Goal: Book appointment/travel/reservation

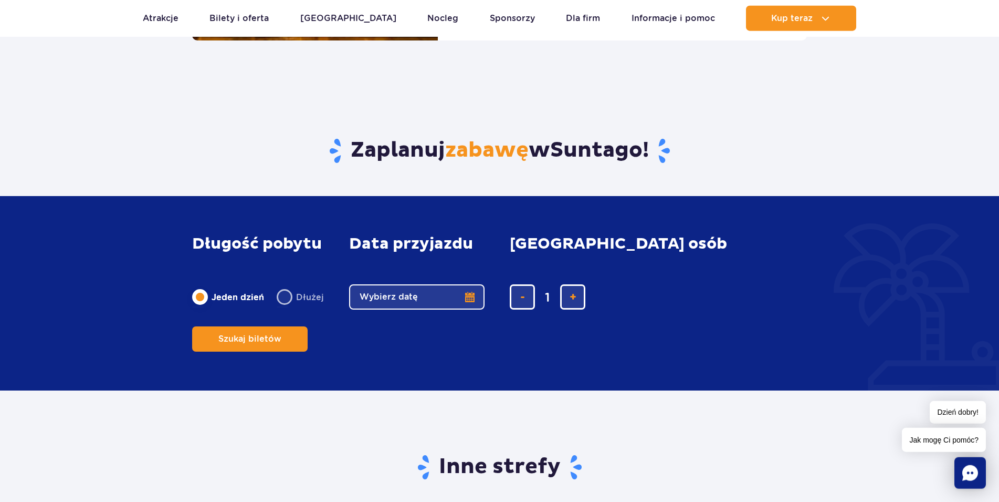
scroll to position [1393, 0]
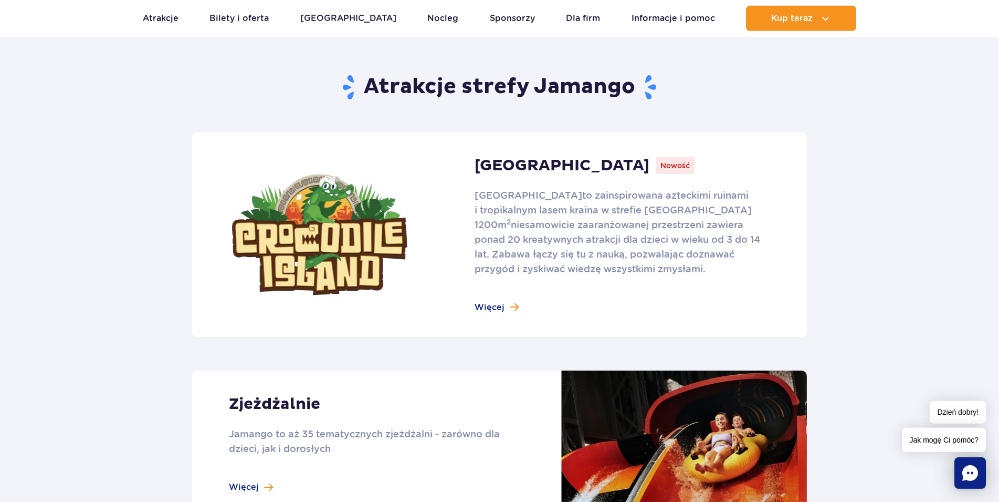
scroll to position [643, 0]
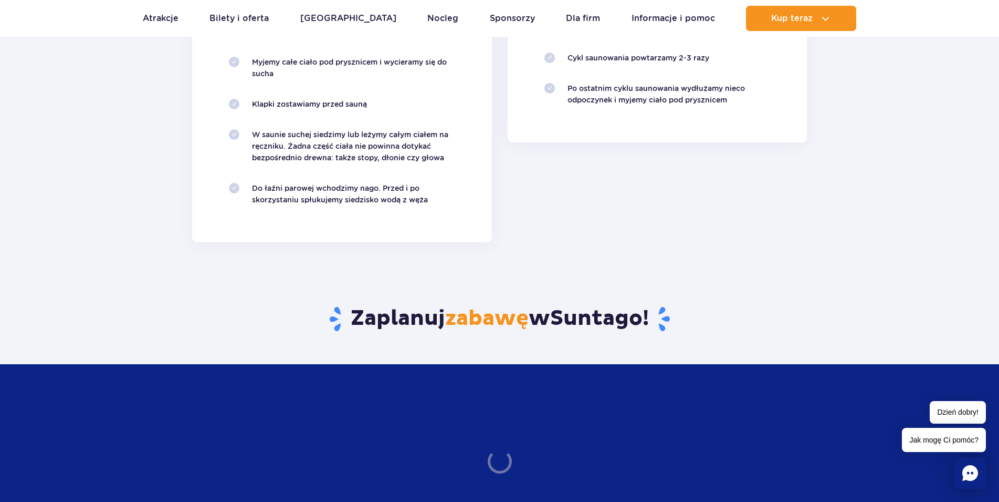
scroll to position [1714, 0]
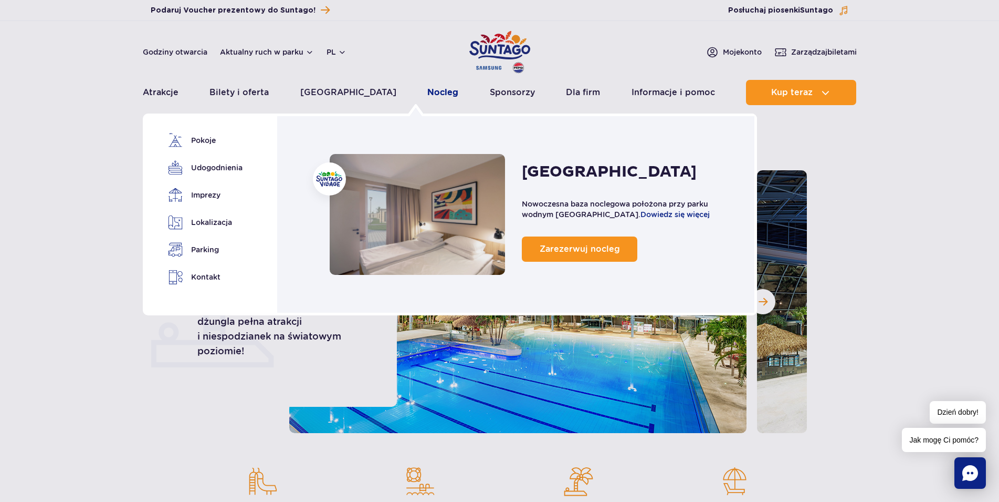
click at [428, 90] on link "Nocleg" at bounding box center [443, 92] width 31 height 25
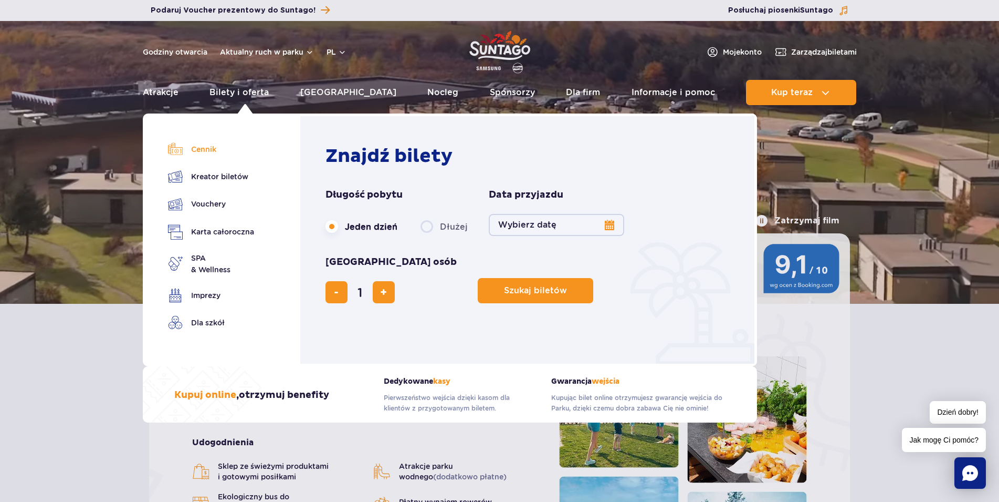
click at [211, 152] on link "Cennik" at bounding box center [211, 149] width 86 height 15
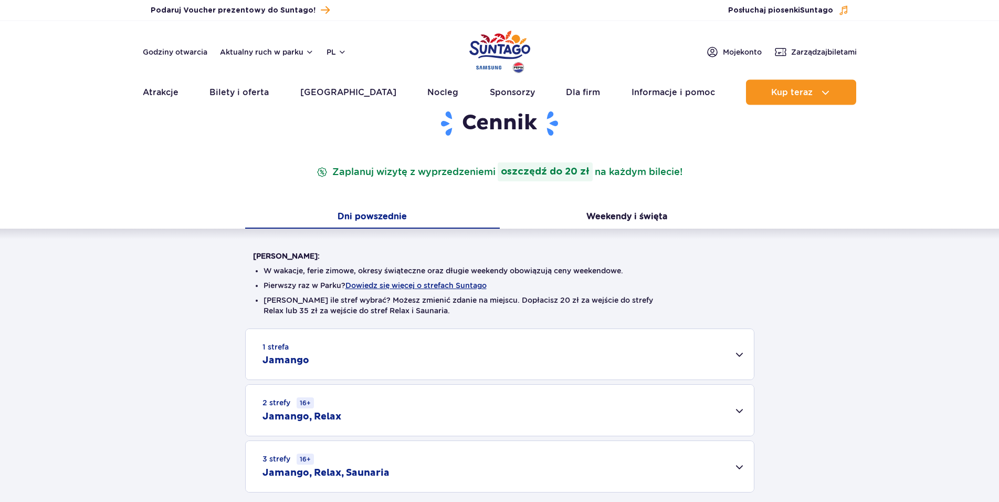
scroll to position [161, 0]
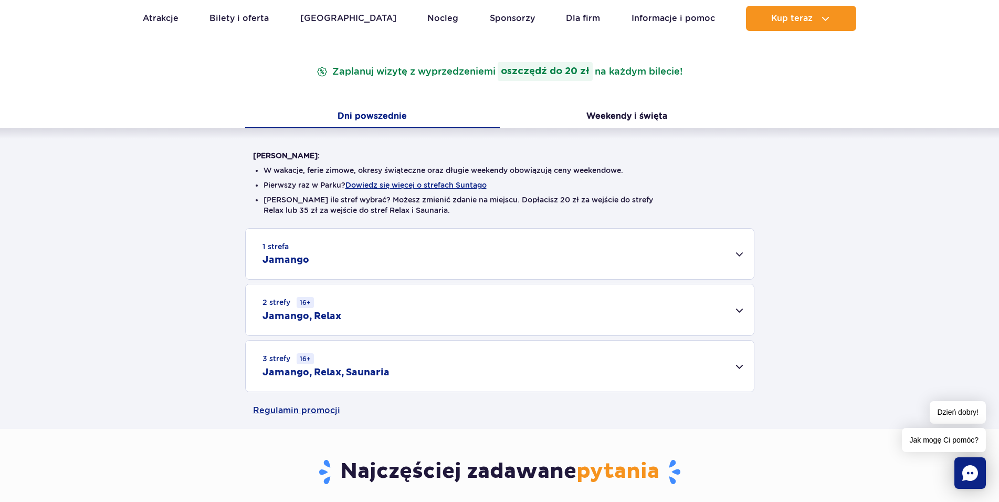
click at [380, 376] on h2 "Jamango, Relax, Saunaria" at bounding box center [326, 372] width 127 height 13
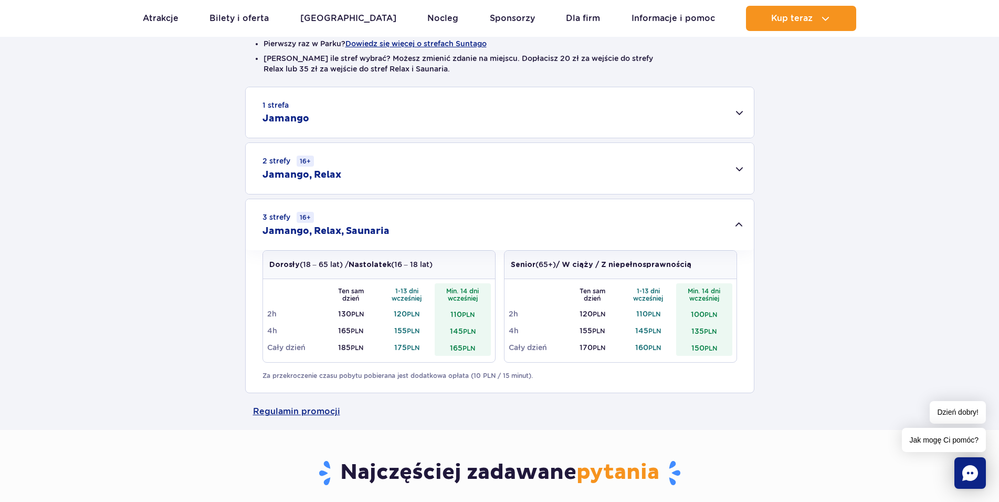
scroll to position [321, 0]
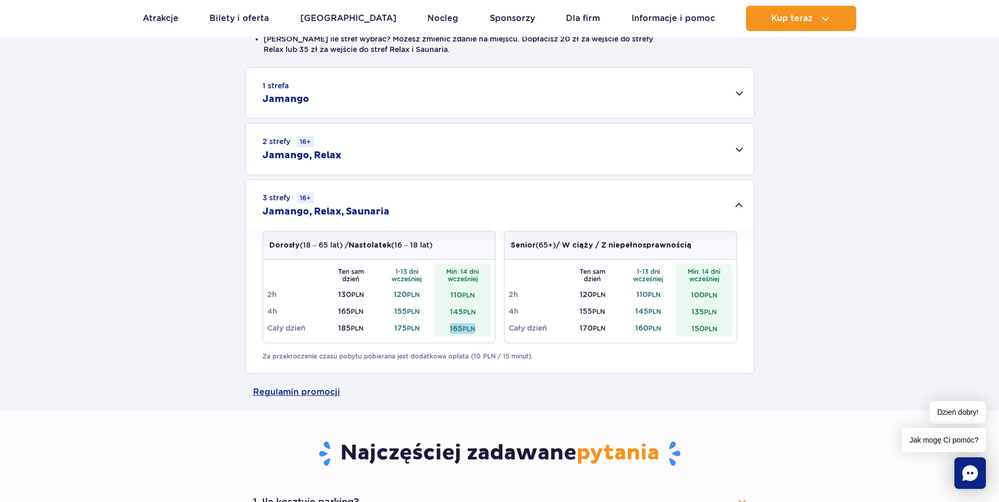
drag, startPoint x: 449, startPoint y: 330, endPoint x: 495, endPoint y: 331, distance: 46.2
click at [494, 331] on div "Ten sam dzień 1-13 dni wcześniej Min. 14 dni wcześniej 2h 130 PLN 120 PLN 110 P…" at bounding box center [379, 300] width 232 height 83
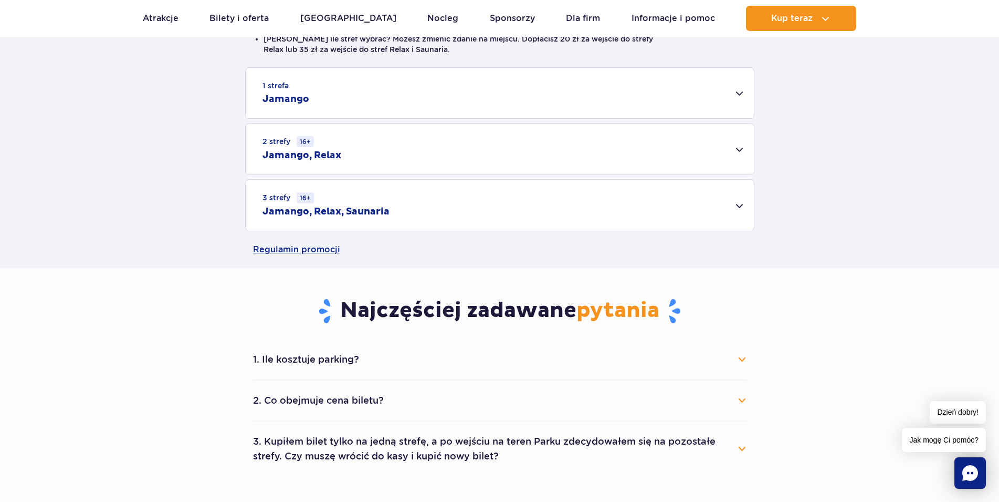
click at [438, 216] on div "3 strefy 16+ Jamango, Relax, Saunaria" at bounding box center [500, 205] width 508 height 51
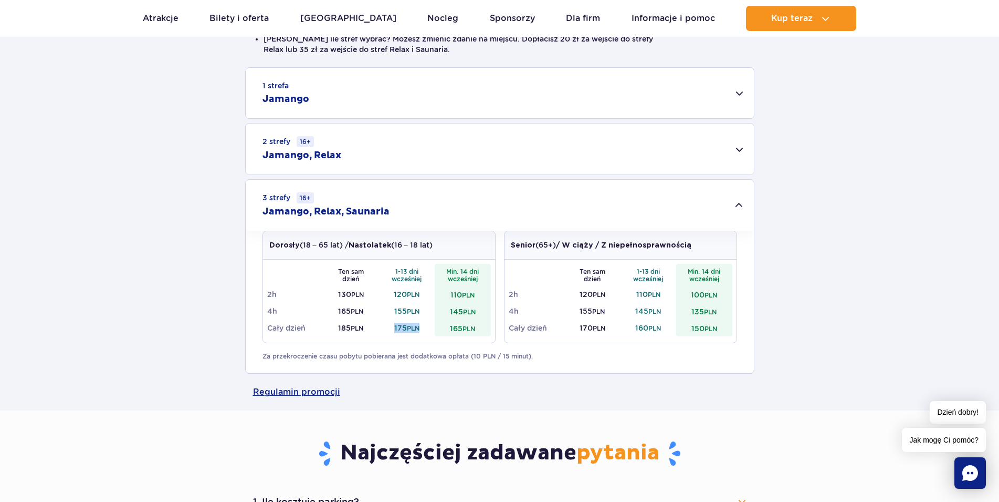
drag, startPoint x: 394, startPoint y: 329, endPoint x: 418, endPoint y: 328, distance: 23.7
click at [418, 328] on td "175 PLN" at bounding box center [407, 327] width 56 height 17
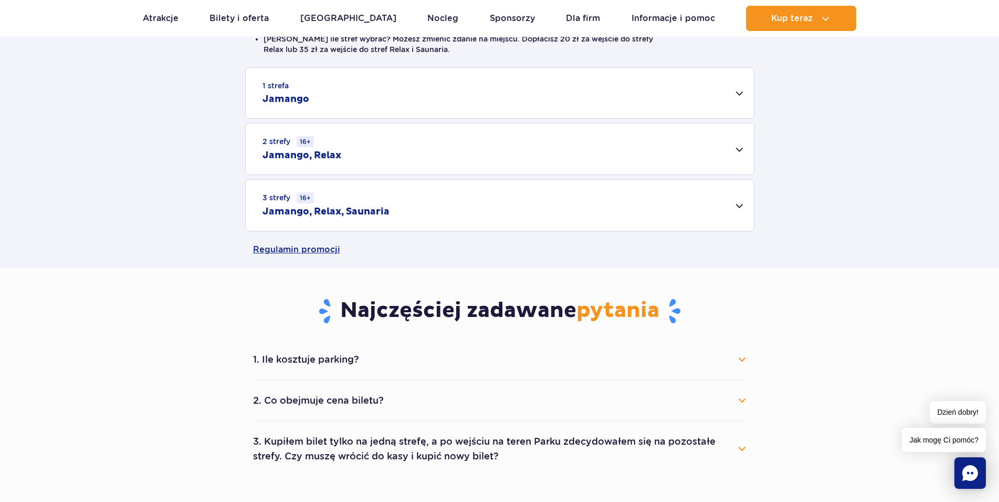
click at [394, 230] on div "3 strefy 16+ Jamango, Relax, Saunaria" at bounding box center [500, 205] width 508 height 51
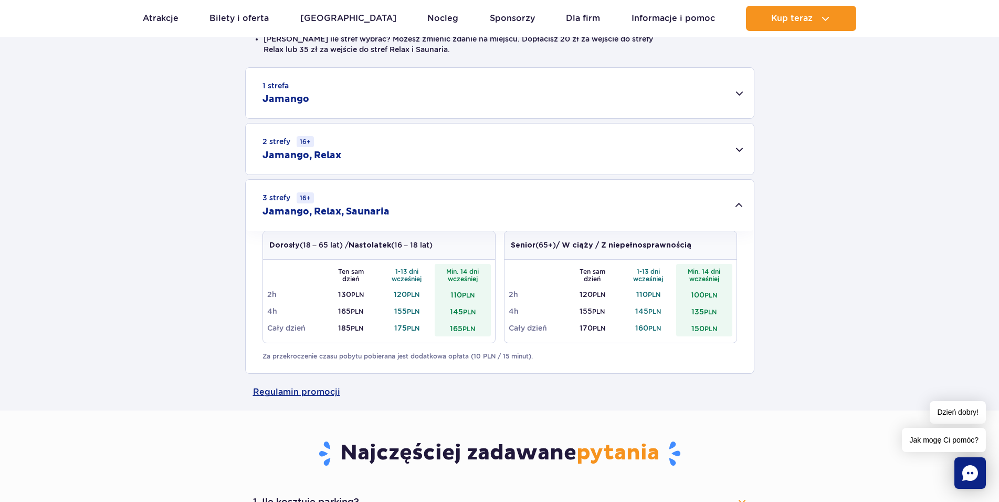
click at [359, 155] on div "2 strefy 16+ Jamango, Relax" at bounding box center [500, 148] width 508 height 51
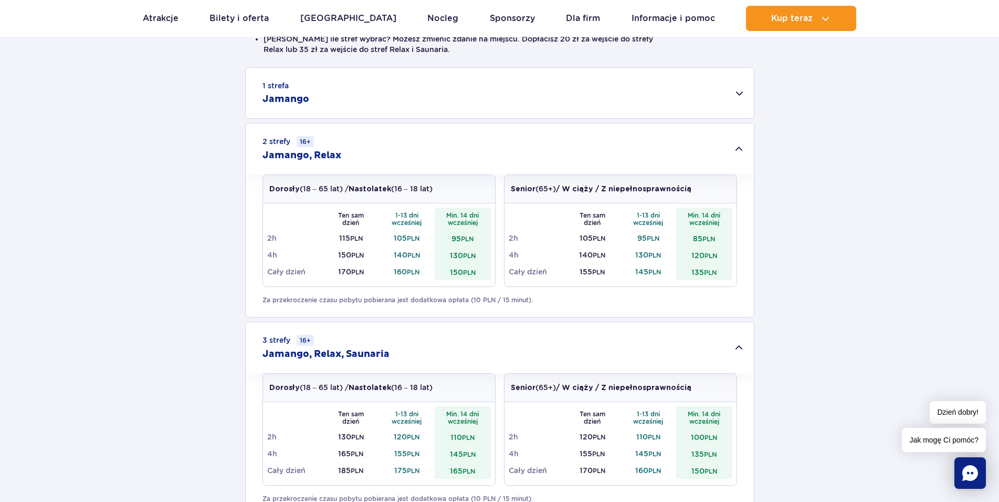
click at [369, 152] on div "2 strefy 16+ Jamango, Relax" at bounding box center [500, 148] width 508 height 51
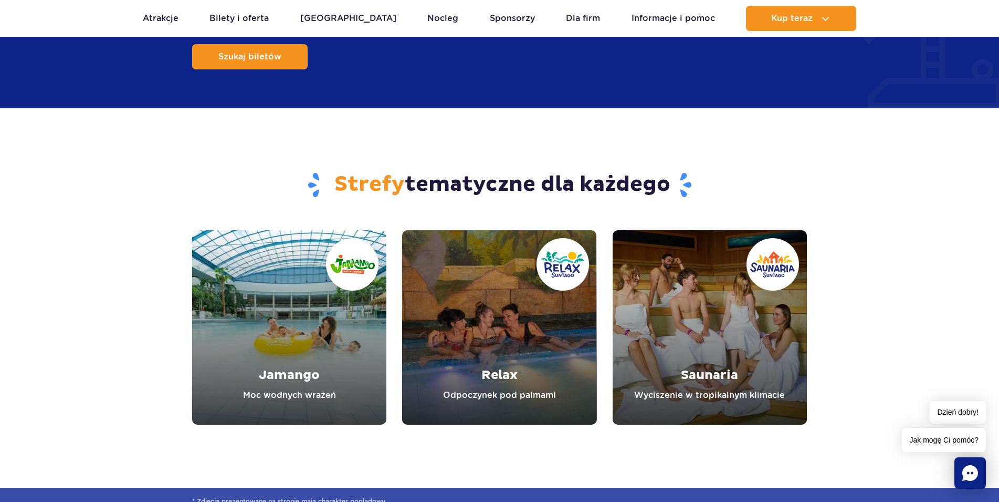
scroll to position [1552, 0]
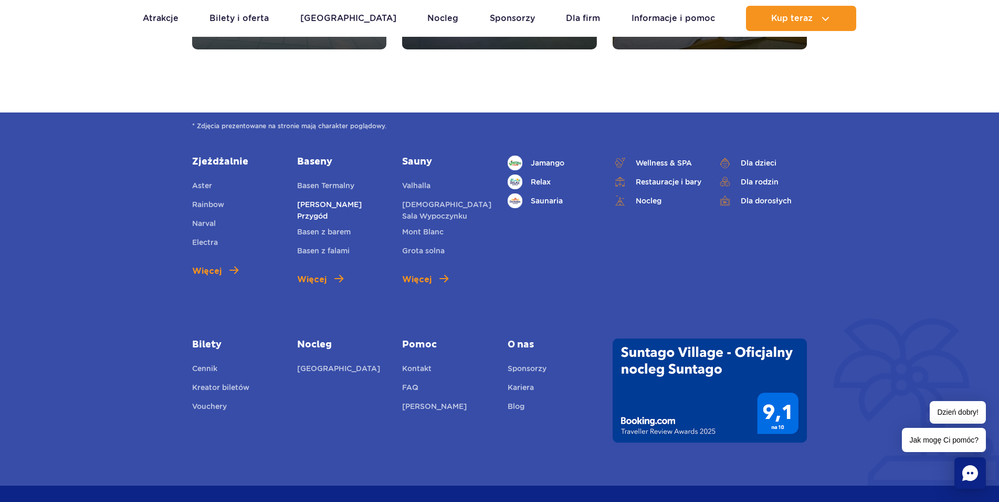
click at [318, 203] on link "[PERSON_NAME] Przygód" at bounding box center [341, 210] width 89 height 23
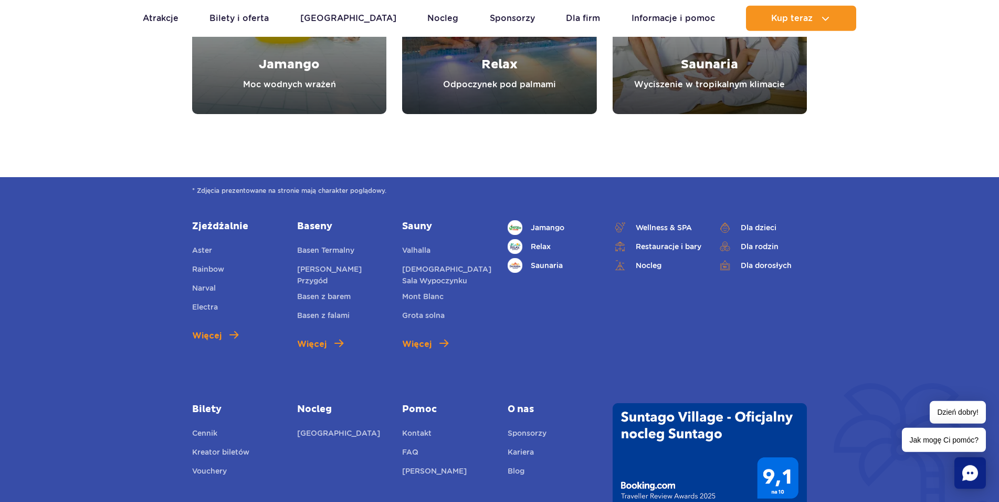
scroll to position [3911, 0]
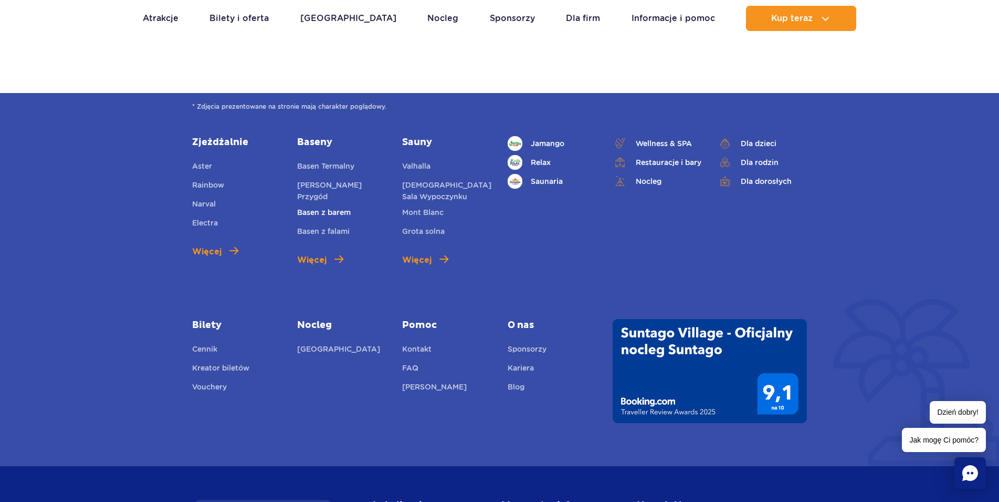
click at [326, 206] on link "Basen z barem" at bounding box center [324, 213] width 54 height 15
click at [330, 206] on link "Basen z barem" at bounding box center [324, 213] width 54 height 15
click at [334, 254] on link "Więcej" at bounding box center [320, 260] width 46 height 13
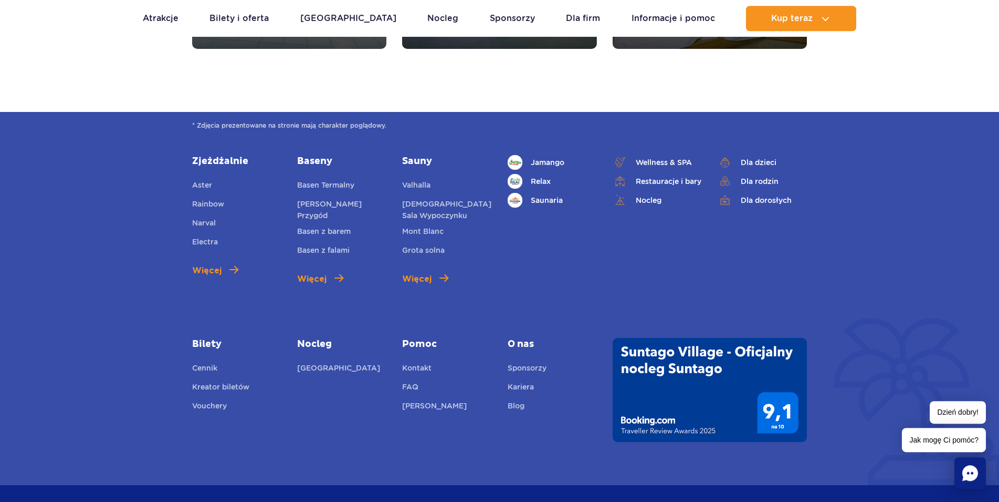
scroll to position [3161, 0]
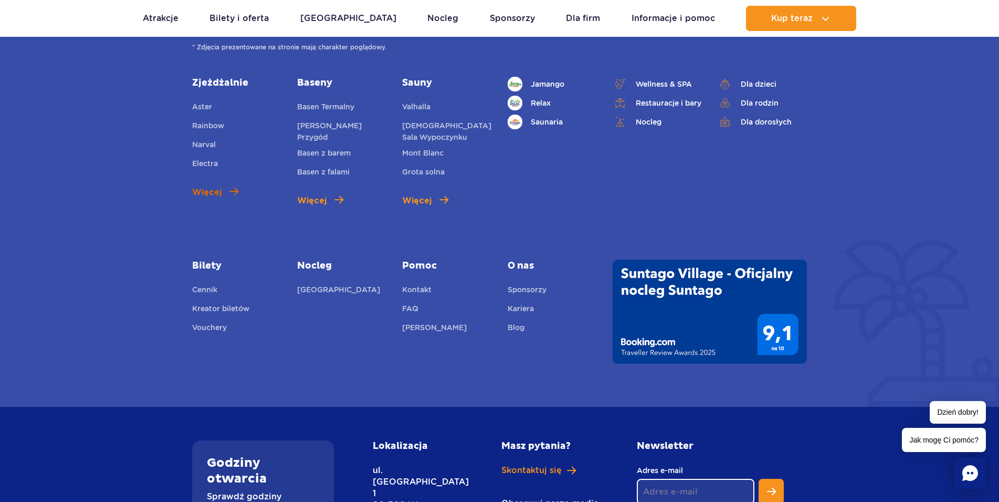
click at [215, 191] on span "Więcej" at bounding box center [206, 192] width 29 height 13
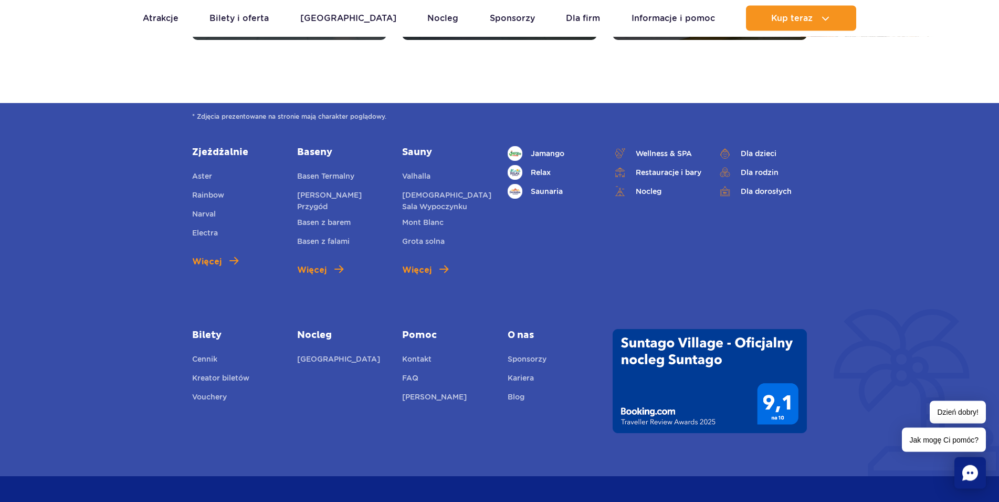
scroll to position [3911, 0]
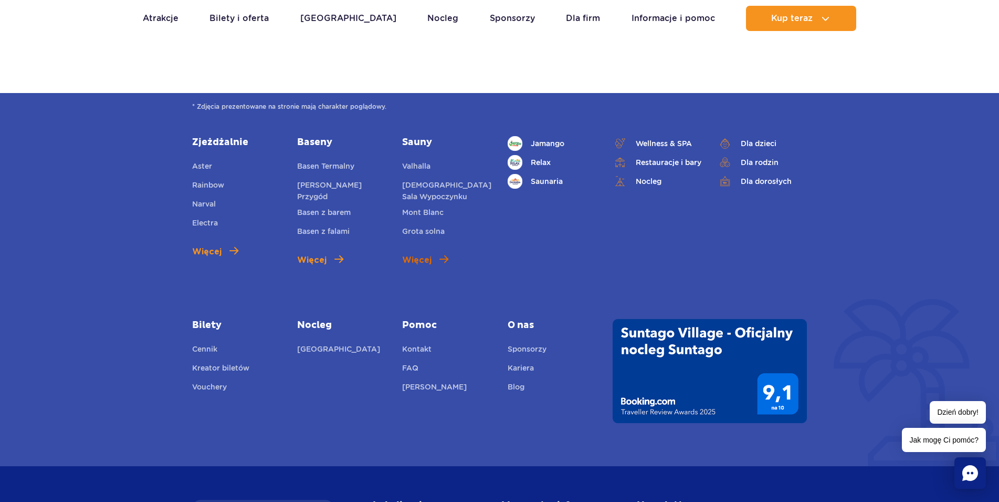
click at [412, 258] on span "Więcej" at bounding box center [416, 260] width 29 height 13
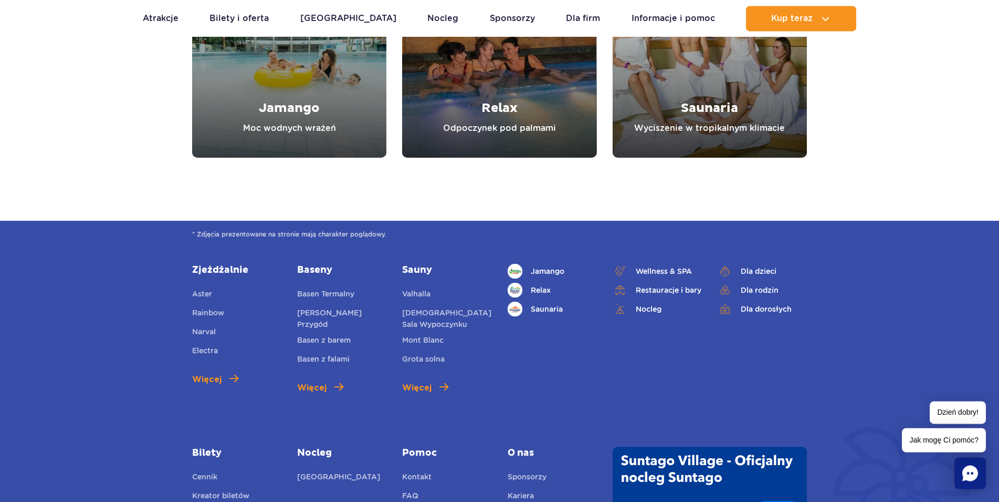
scroll to position [3643, 0]
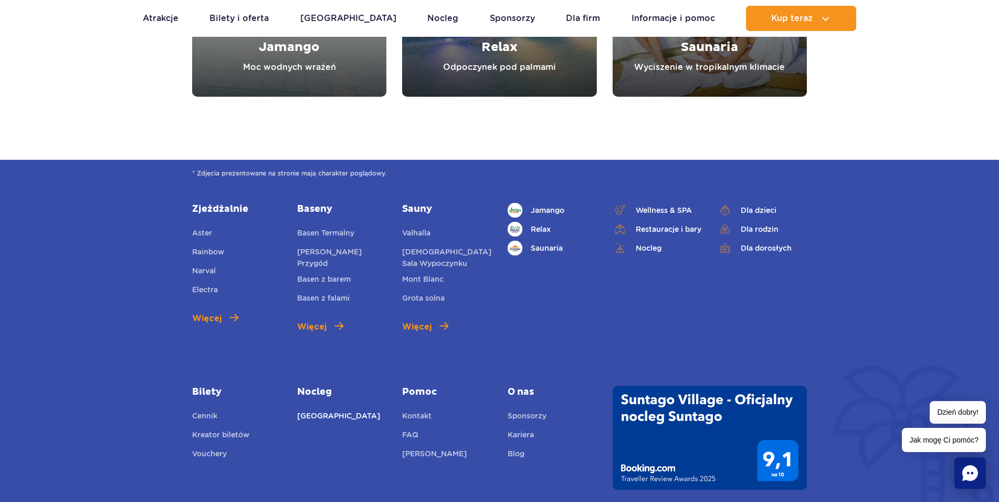
click at [335, 414] on link "Suntago Village" at bounding box center [338, 417] width 83 height 15
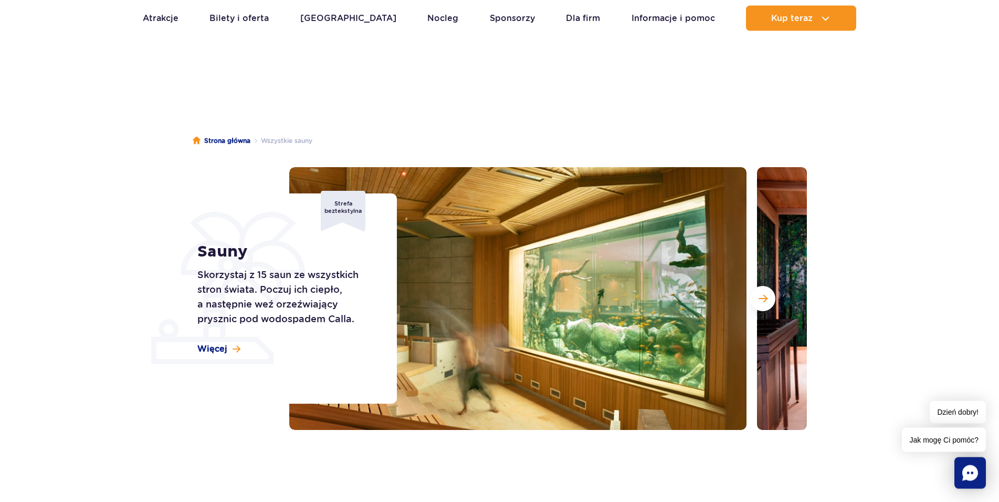
scroll to position [0, 0]
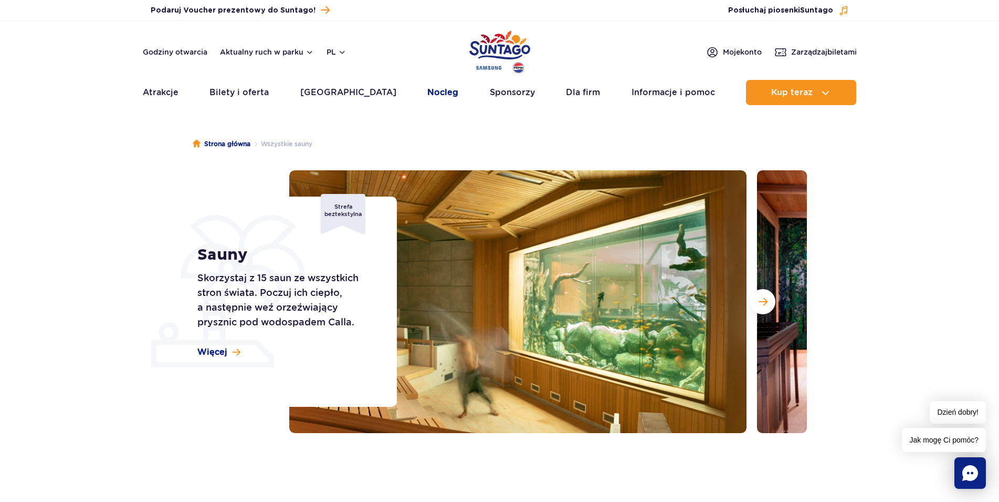
click at [428, 91] on link "Nocleg" at bounding box center [443, 92] width 31 height 25
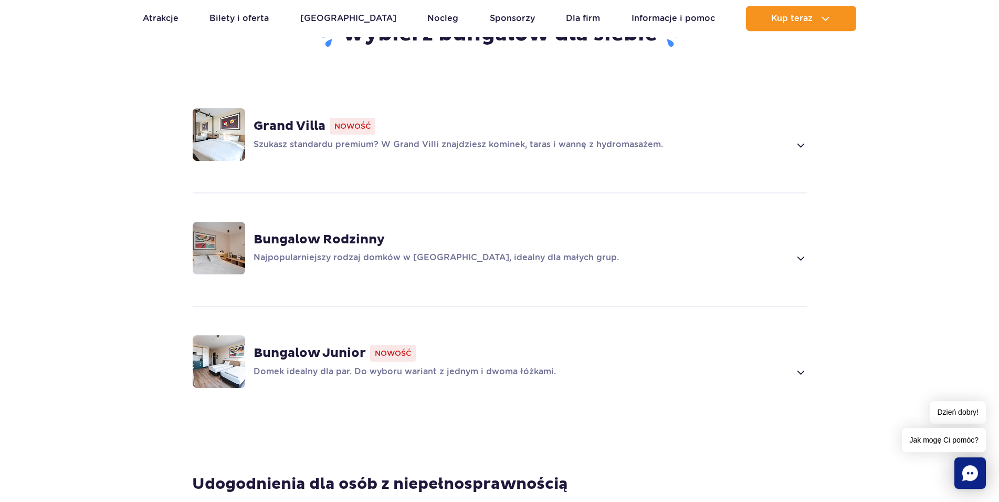
scroll to position [696, 0]
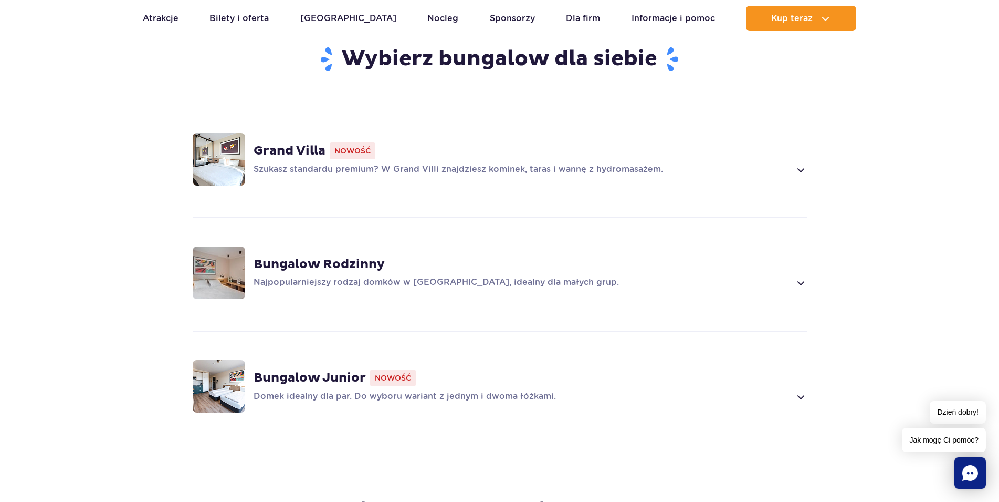
click at [332, 370] on strong "Bungalow Junior" at bounding box center [310, 378] width 112 height 16
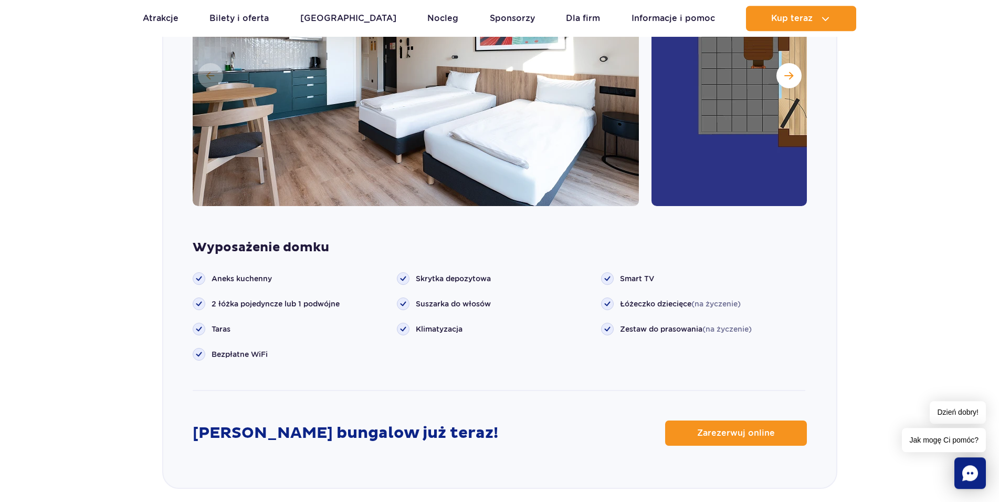
scroll to position [1219, 0]
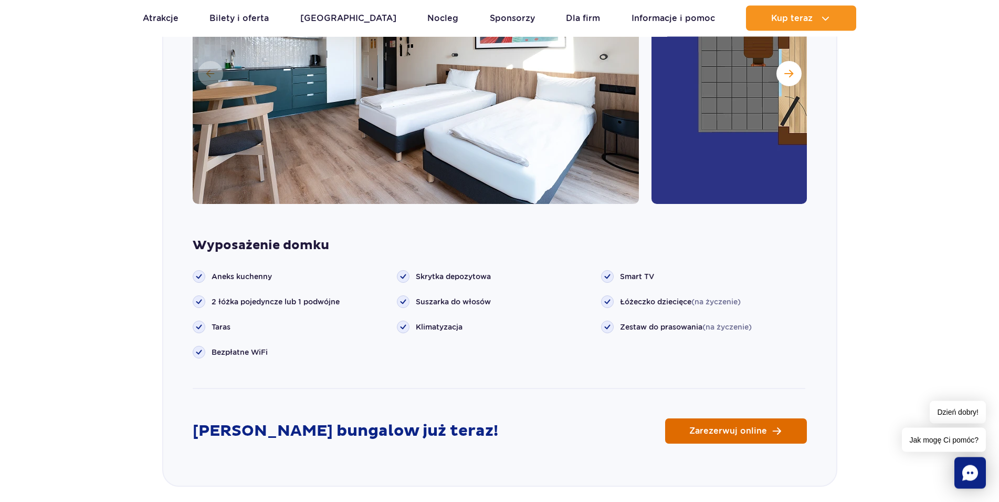
click at [733, 426] on span "Zarezerwuj online" at bounding box center [729, 430] width 78 height 8
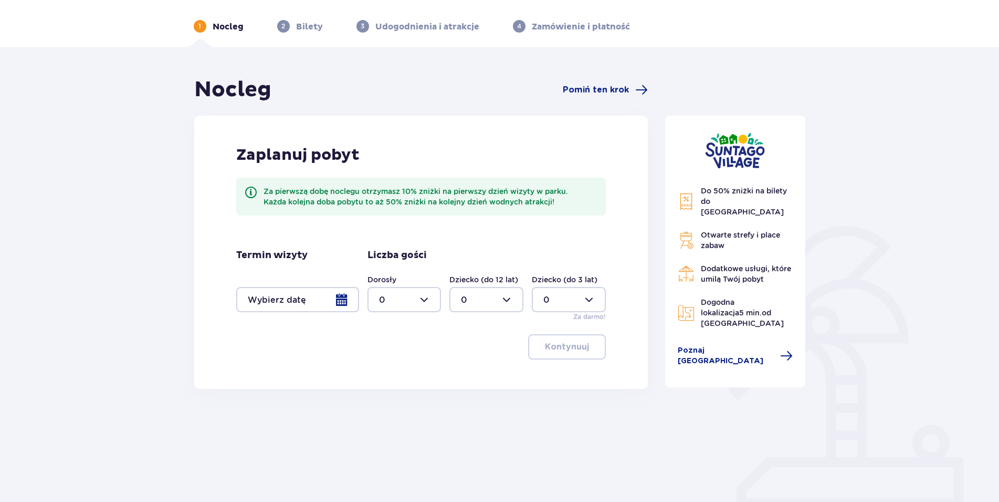
scroll to position [82, 0]
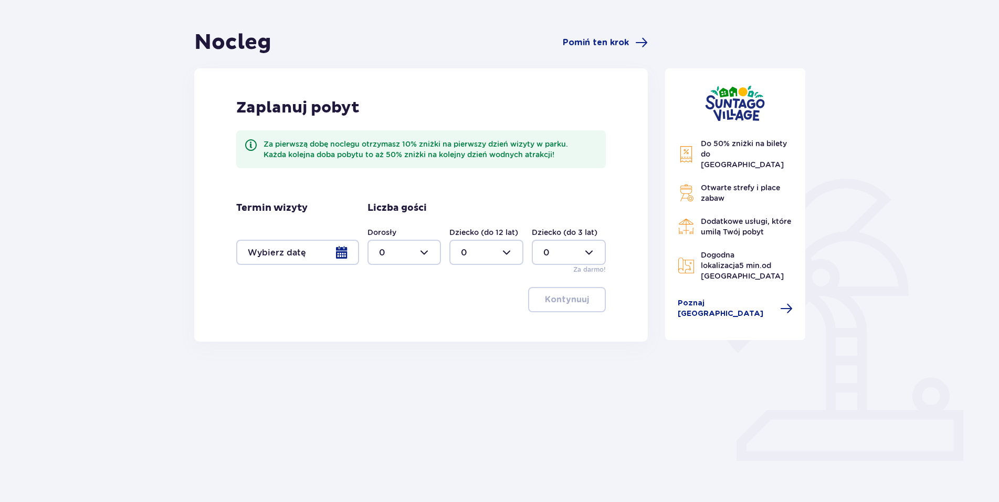
click at [344, 252] on div at bounding box center [297, 251] width 123 height 25
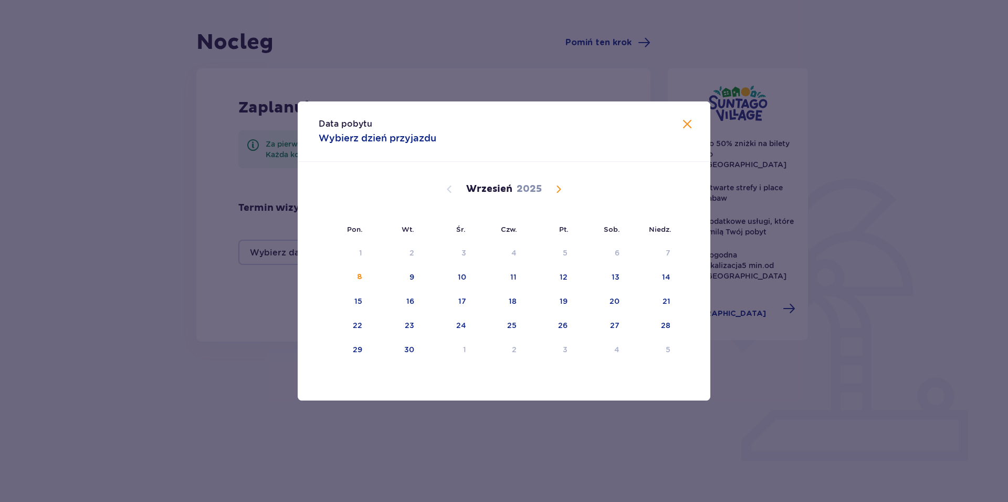
click at [560, 190] on span "Calendar" at bounding box center [559, 189] width 13 height 13
click at [561, 190] on span "Calendar" at bounding box center [559, 189] width 13 height 13
click at [447, 186] on span "Calendar" at bounding box center [449, 189] width 13 height 13
click at [368, 272] on div "3" at bounding box center [345, 277] width 52 height 23
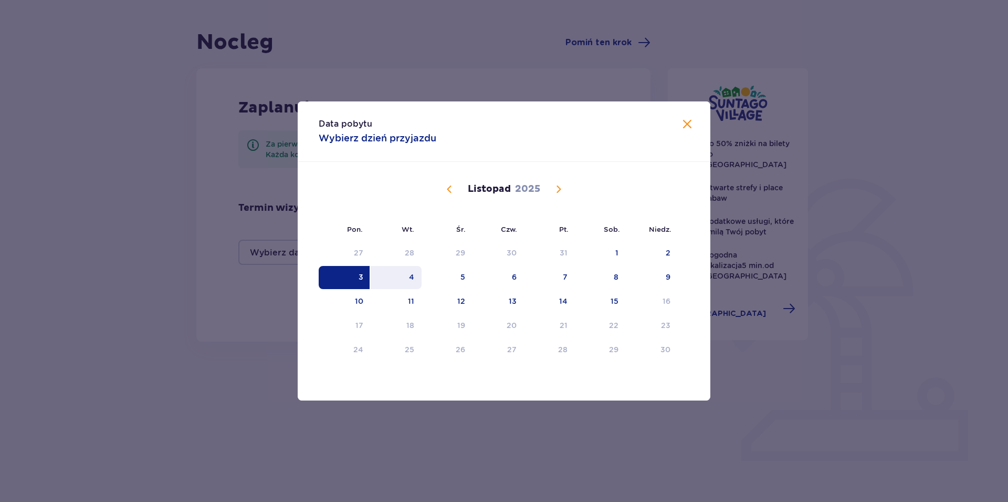
click at [413, 279] on div "4" at bounding box center [396, 277] width 51 height 23
type input "03.11.25 - 04.11.25"
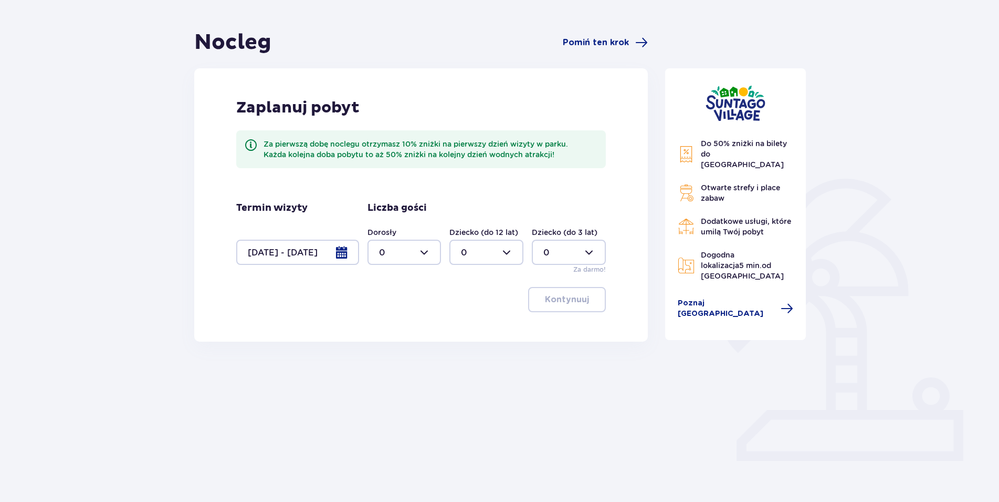
click at [428, 255] on div at bounding box center [405, 251] width 74 height 25
click at [382, 326] on p "2" at bounding box center [381, 328] width 5 height 12
type input "2"
click at [557, 298] on p "Kontynuuj" at bounding box center [567, 300] width 44 height 12
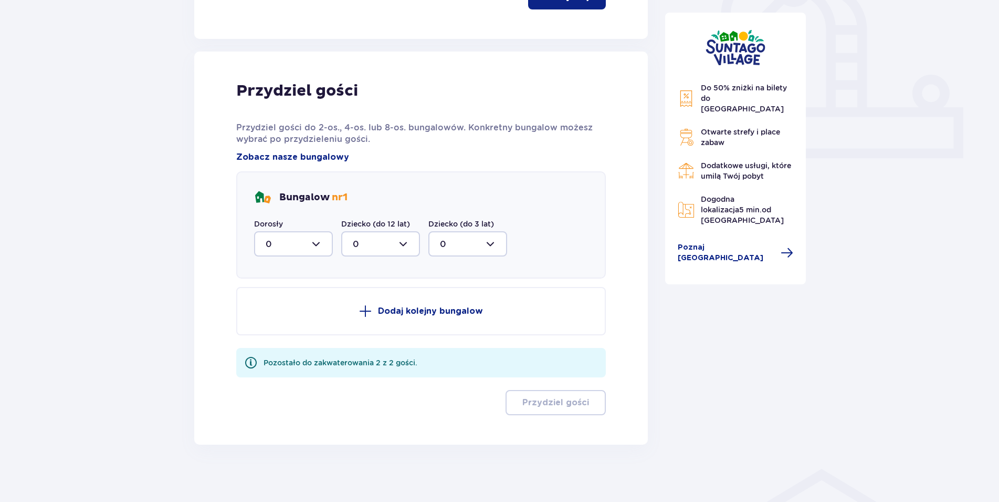
scroll to position [390, 0]
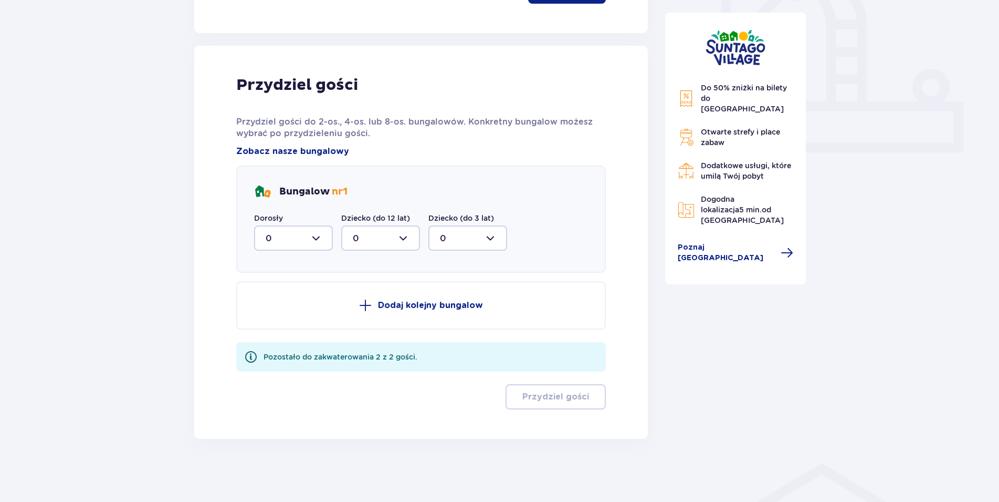
click at [320, 237] on div at bounding box center [293, 237] width 79 height 25
click at [279, 313] on div "2" at bounding box center [294, 314] width 56 height 12
type input "2"
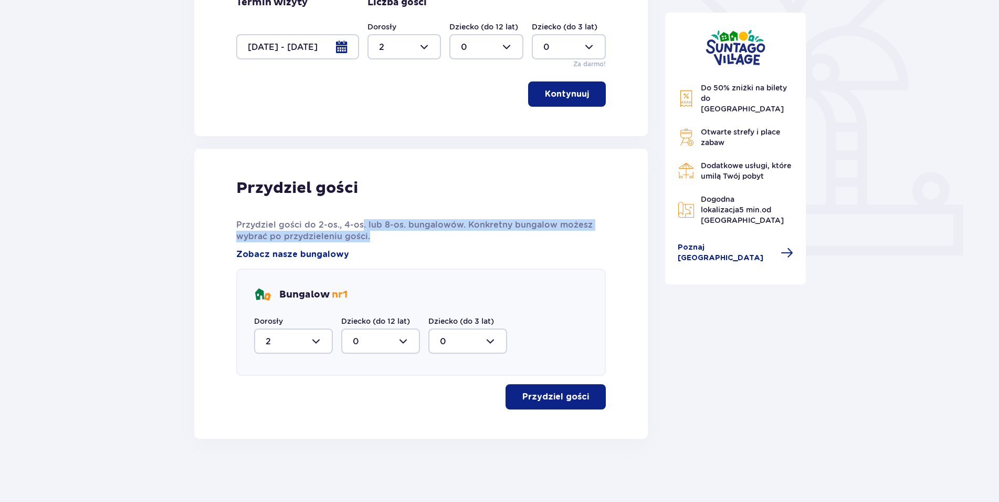
drag, startPoint x: 368, startPoint y: 227, endPoint x: 465, endPoint y: 234, distance: 97.9
click at [465, 234] on p "Przydziel gości do 2-os., 4-os. lub 8-os. bungalowów. Konkretny bungalow możesz…" at bounding box center [421, 230] width 370 height 23
click at [542, 389] on button "Przydziel gości" at bounding box center [556, 396] width 100 height 25
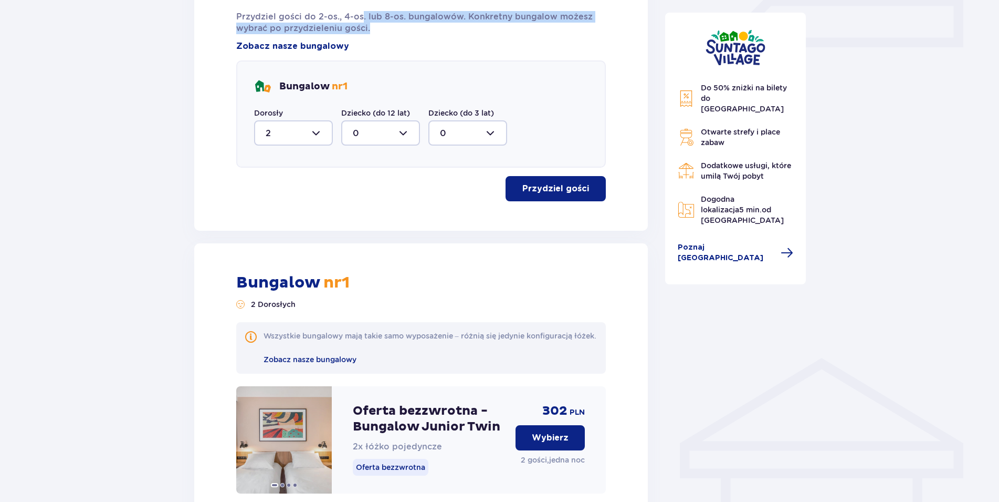
scroll to position [0, 0]
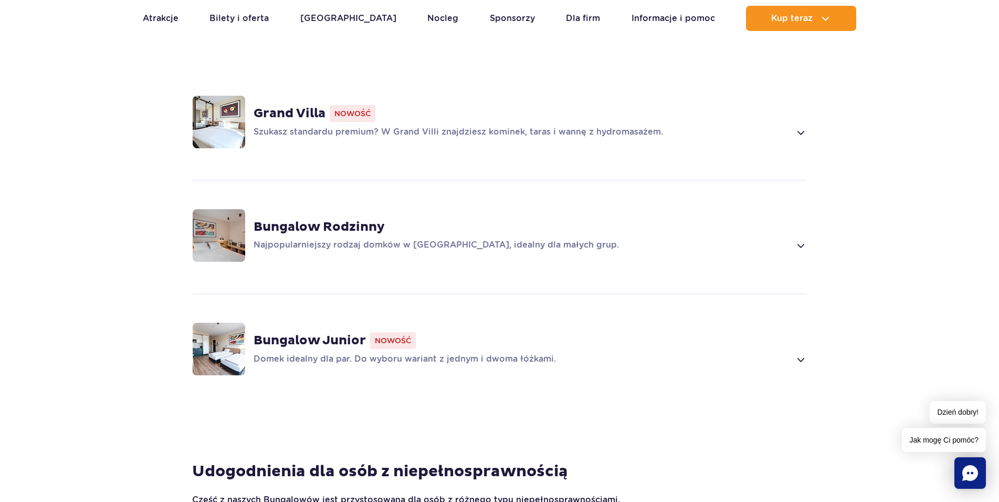
scroll to position [696, 0]
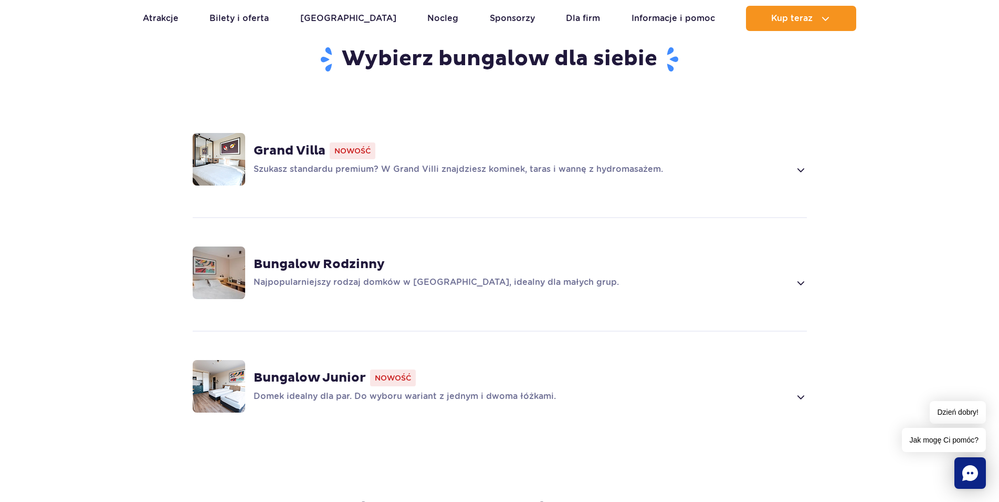
click at [449, 148] on div "Grand Villa Nowość Szukasz standardu premium? W Grand Villi znajdziesz kominek,…" at bounding box center [531, 159] width 554 height 34
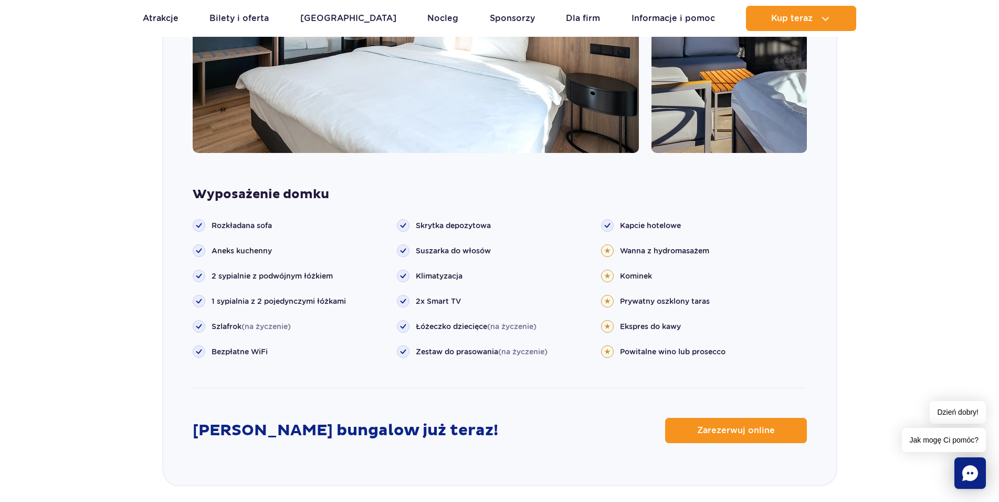
scroll to position [1257, 0]
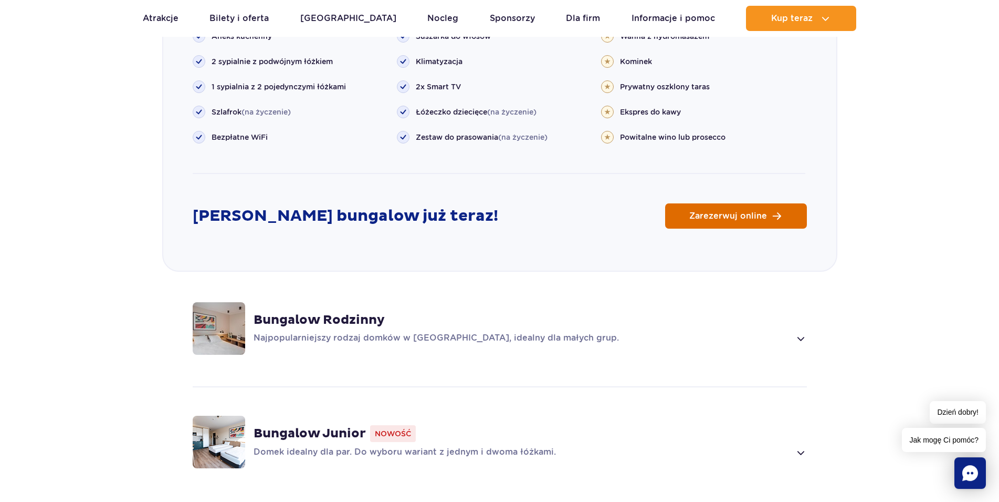
click at [714, 212] on span "Zarezerwuj online" at bounding box center [729, 216] width 78 height 8
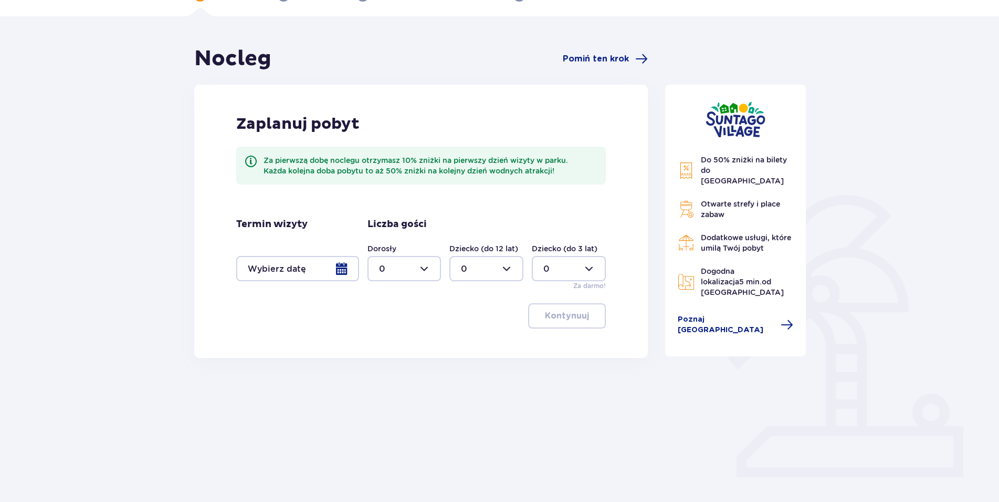
scroll to position [82, 0]
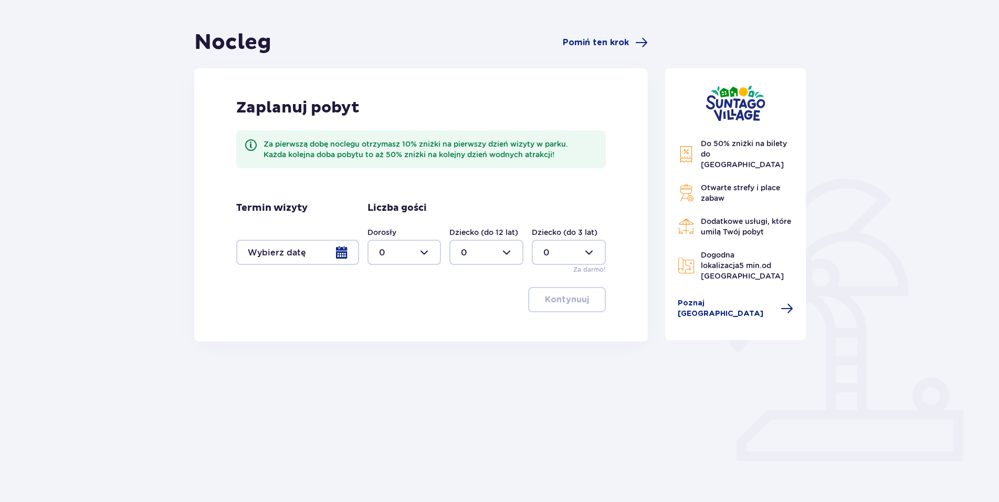
click at [337, 255] on div at bounding box center [297, 251] width 123 height 25
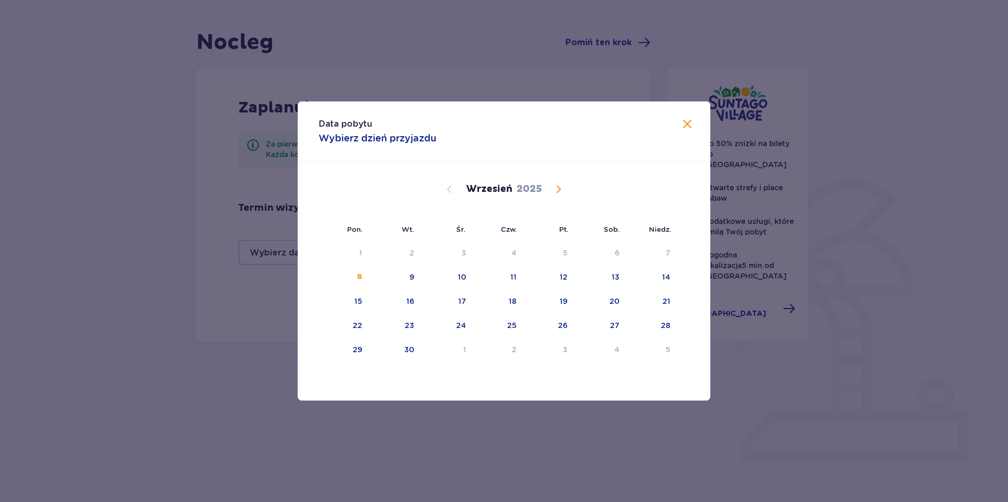
click at [560, 192] on span "Calendar" at bounding box center [559, 189] width 13 height 13
click at [557, 192] on span "Calendar" at bounding box center [559, 189] width 13 height 13
click at [362, 273] on div "3" at bounding box center [361, 277] width 5 height 11
click at [404, 275] on div "4" at bounding box center [396, 277] width 51 height 23
type input "03.11.25 - 04.11.25"
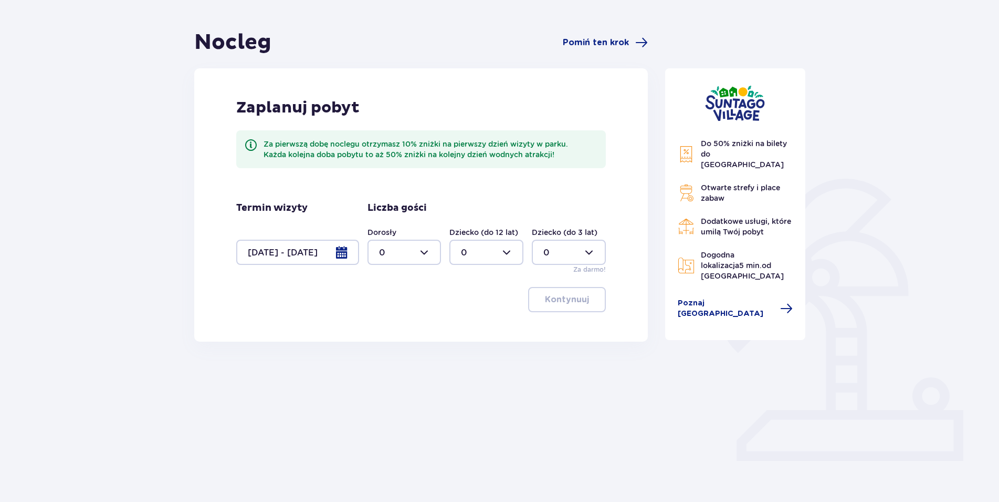
click at [420, 259] on div at bounding box center [405, 251] width 74 height 25
click at [382, 326] on p "2" at bounding box center [381, 328] width 5 height 12
type input "2"
click at [561, 299] on p "Kontynuuj" at bounding box center [567, 300] width 44 height 12
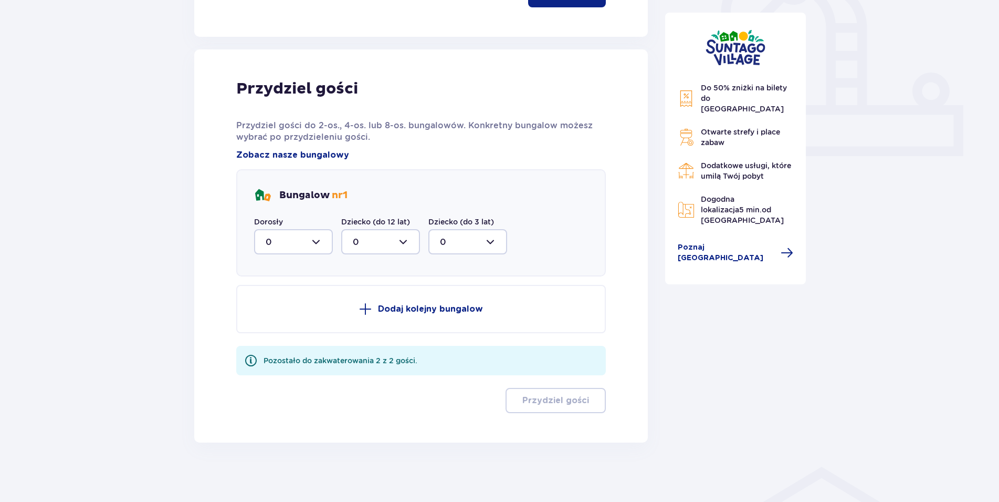
scroll to position [390, 0]
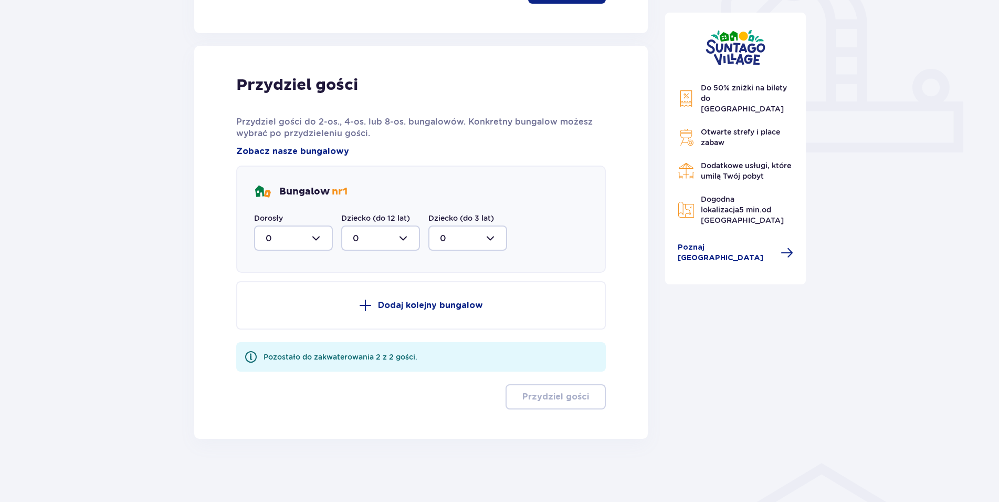
click at [312, 241] on div at bounding box center [293, 237] width 79 height 25
click at [276, 309] on div "2" at bounding box center [294, 314] width 56 height 12
type input "2"
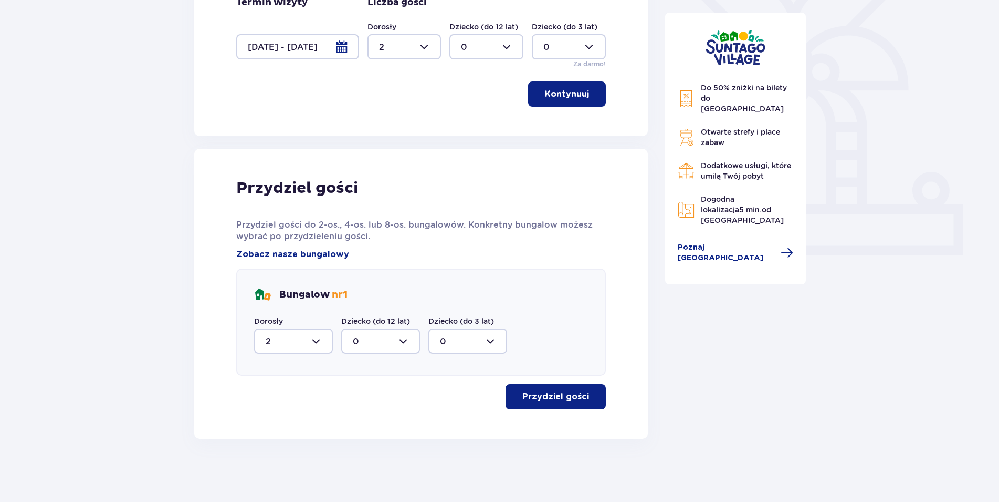
click at [557, 399] on p "Przydziel gości" at bounding box center [556, 397] width 67 height 12
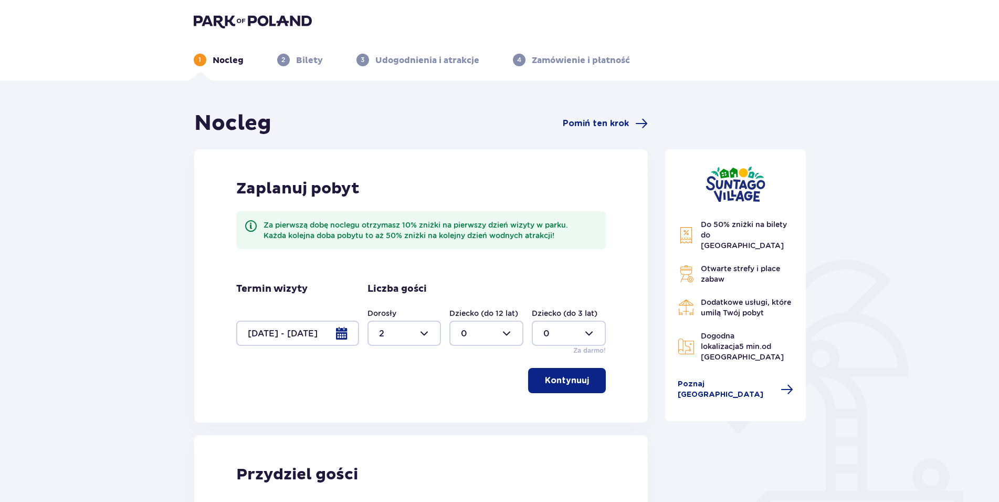
scroll to position [0, 0]
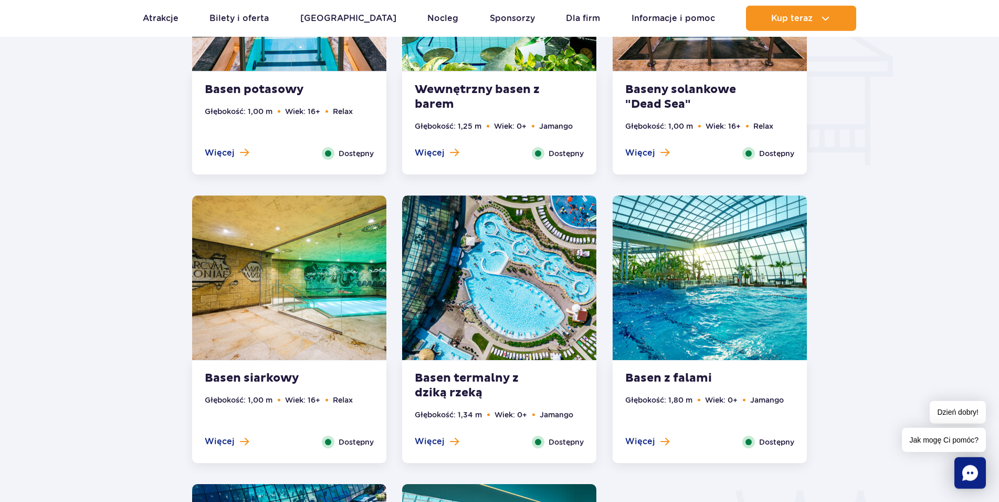
scroll to position [1339, 0]
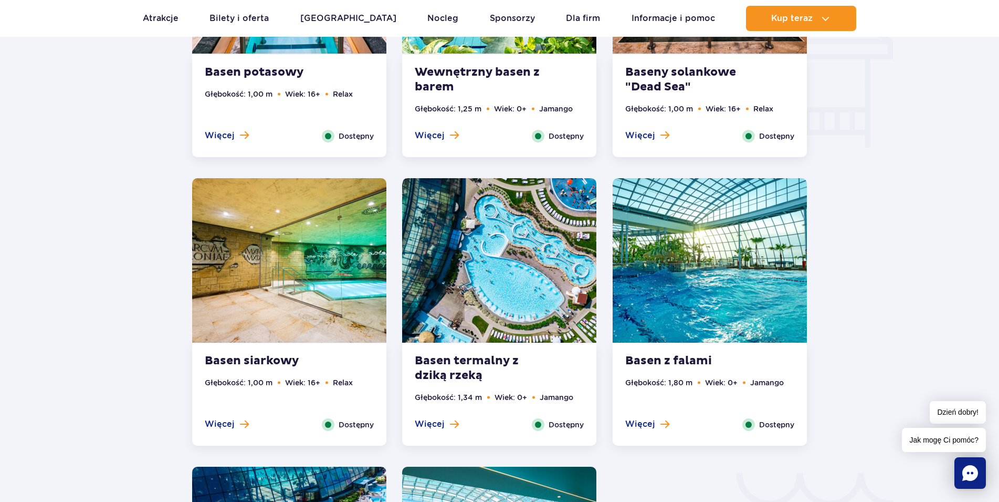
drag, startPoint x: 900, startPoint y: 390, endPoint x: 901, endPoint y: 402, distance: 12.1
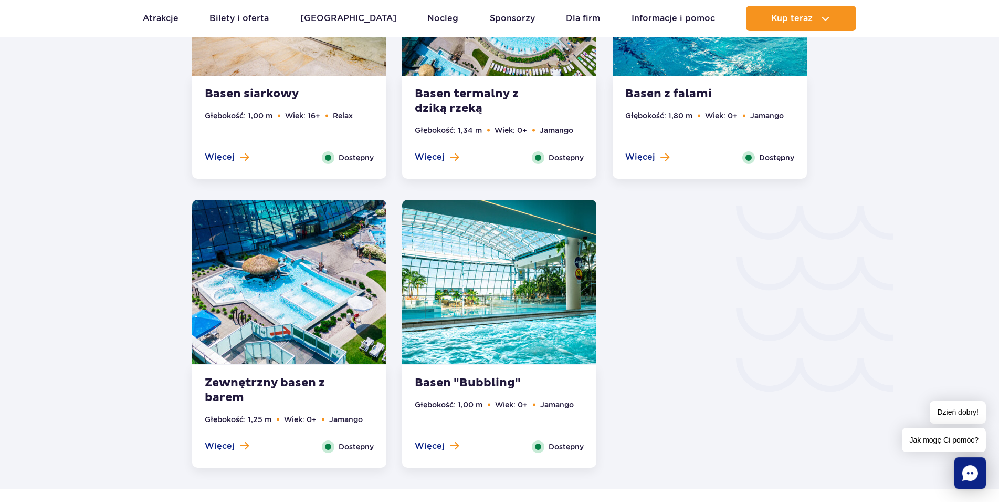
scroll to position [1607, 0]
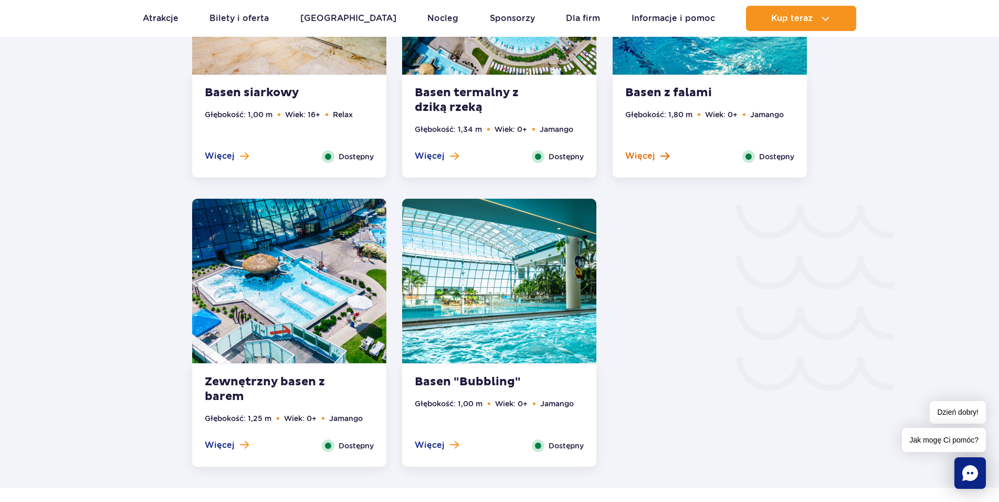
click at [649, 155] on span "Więcej" at bounding box center [641, 156] width 30 height 12
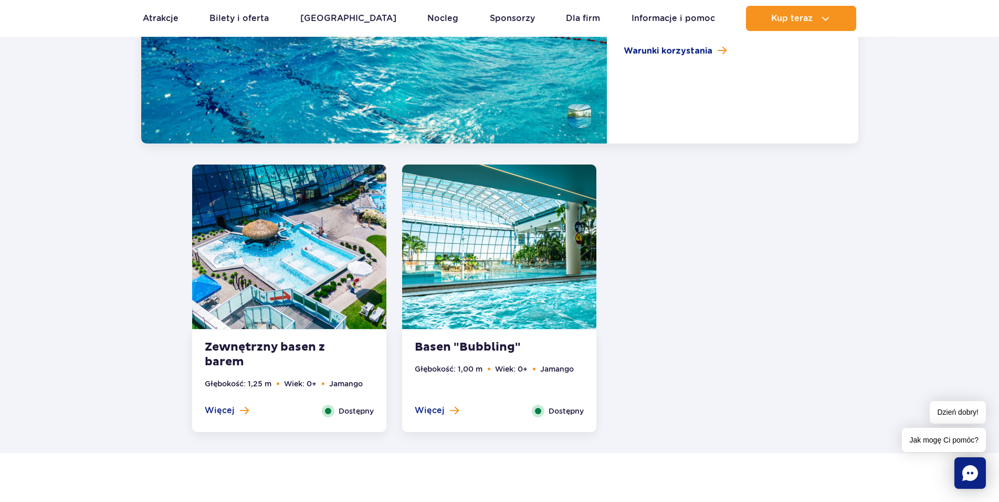
scroll to position [1960, 0]
click at [475, 348] on strong "Basen "Bubbling"" at bounding box center [478, 346] width 127 height 15
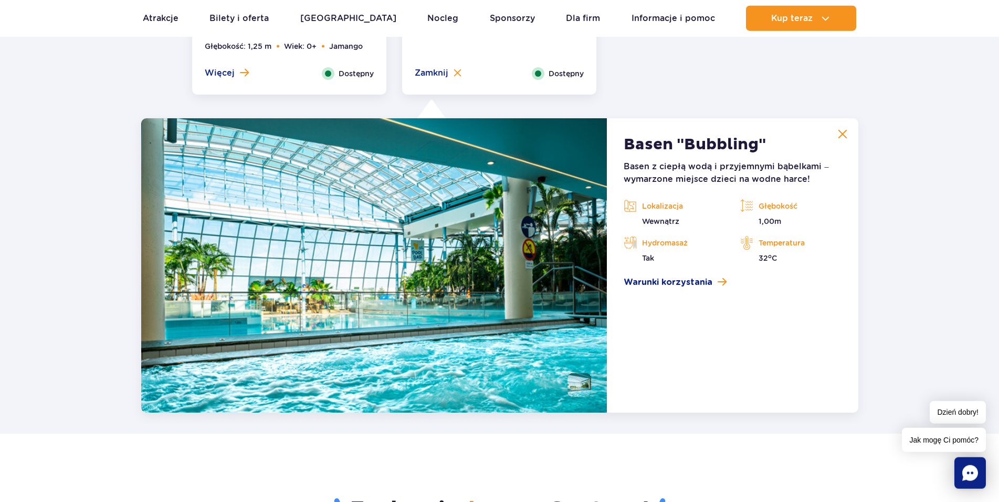
scroll to position [1927, 0]
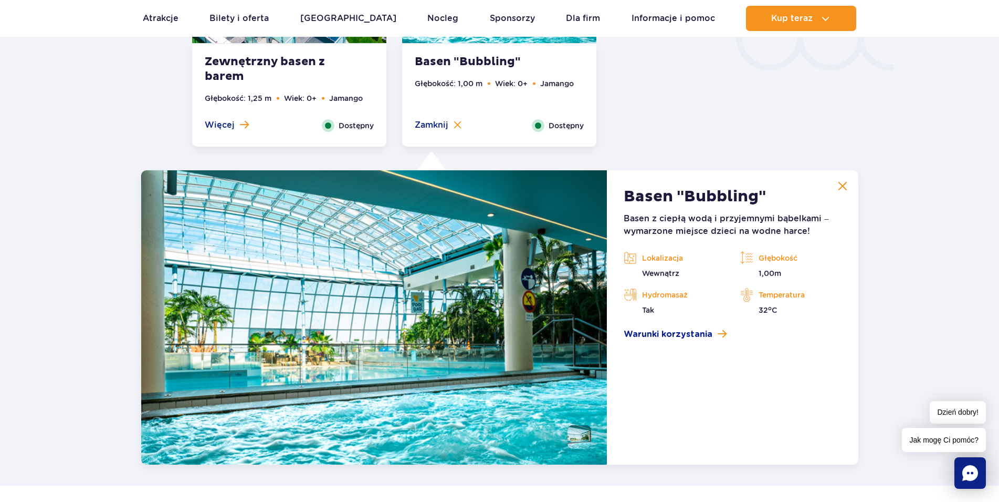
drag, startPoint x: 655, startPoint y: 300, endPoint x: 715, endPoint y: 304, distance: 60.0
click at [705, 304] on div "Hydromasaż Tak" at bounding box center [674, 301] width 101 height 28
click at [779, 299] on p "Temperatura" at bounding box center [791, 295] width 101 height 16
click at [409, 332] on img at bounding box center [374, 317] width 466 height 294
click at [671, 349] on article "Basen "Bubbling" Basen z ciepłą wodą i przyjemnymi bąbelkami – wymarzone miejsc…" at bounding box center [732, 317] width 251 height 294
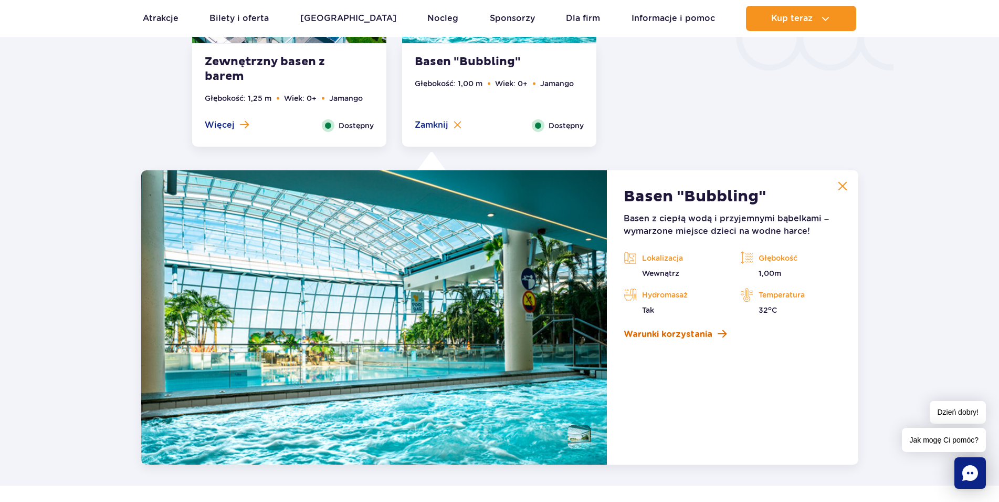
click at [667, 332] on span "Warunki korzystania" at bounding box center [668, 334] width 89 height 13
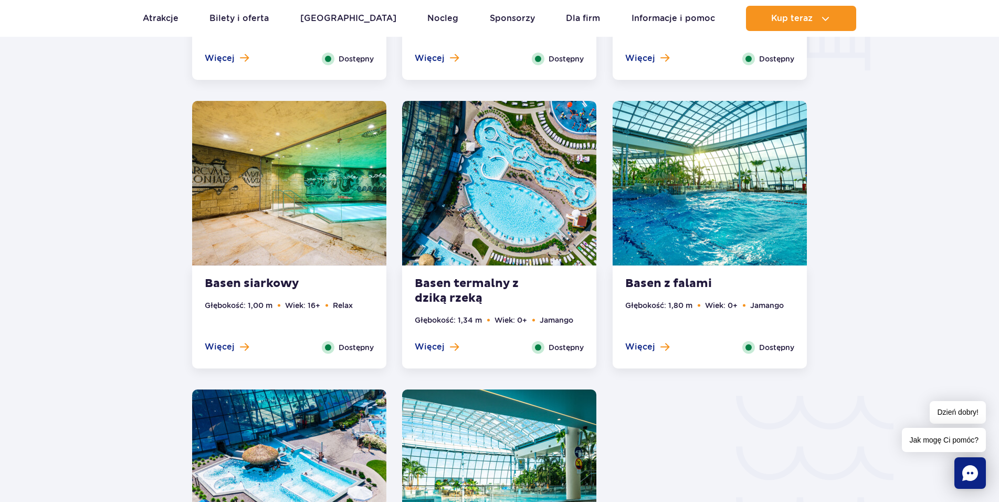
scroll to position [1391, 0]
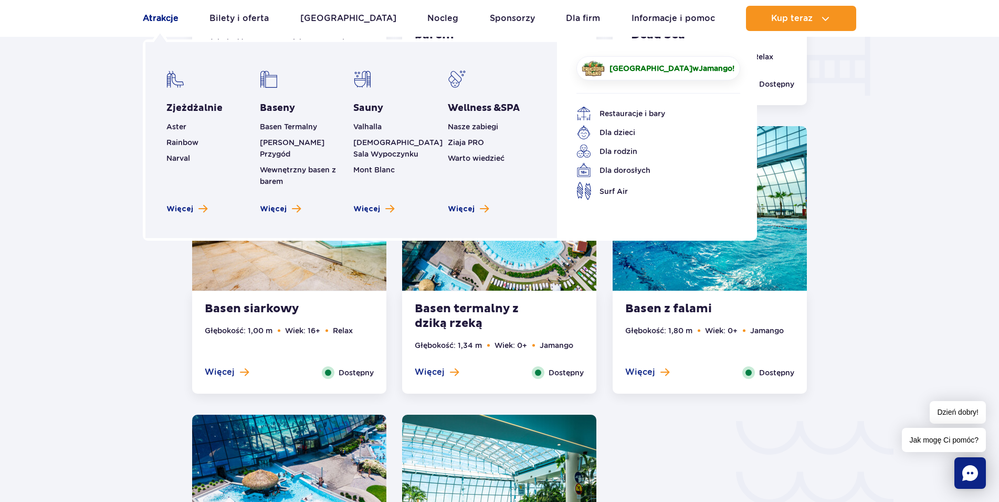
click at [171, 16] on link "Atrakcje" at bounding box center [161, 18] width 36 height 25
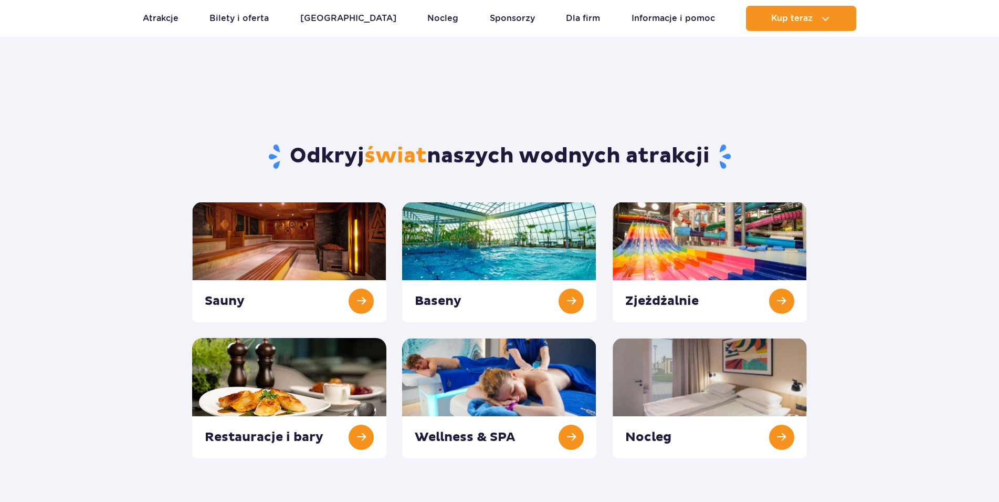
scroll to position [107, 0]
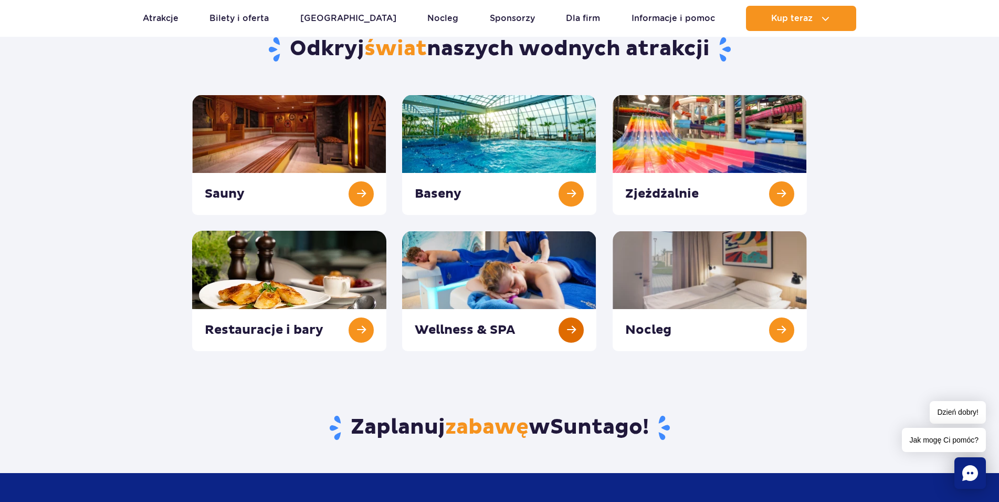
click at [529, 291] on link at bounding box center [499, 291] width 194 height 120
click at [653, 152] on link at bounding box center [710, 155] width 194 height 120
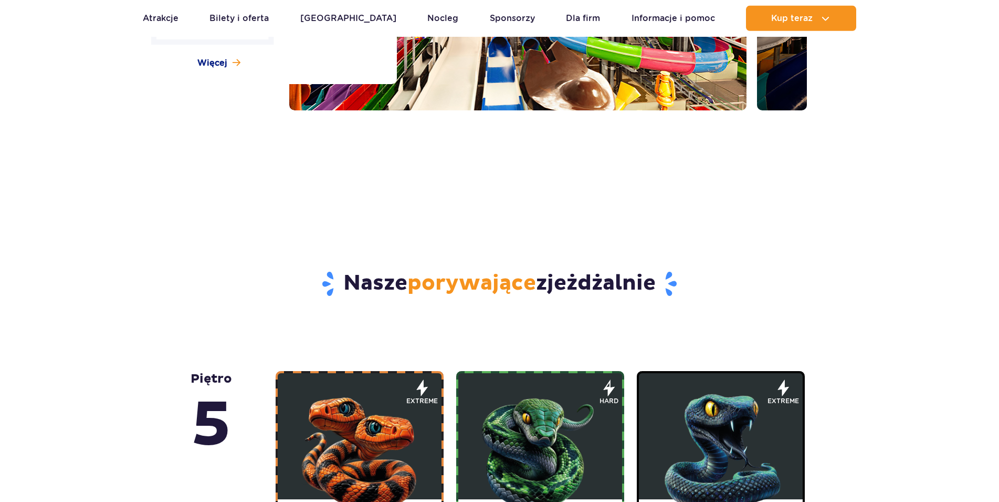
scroll to position [536, 0]
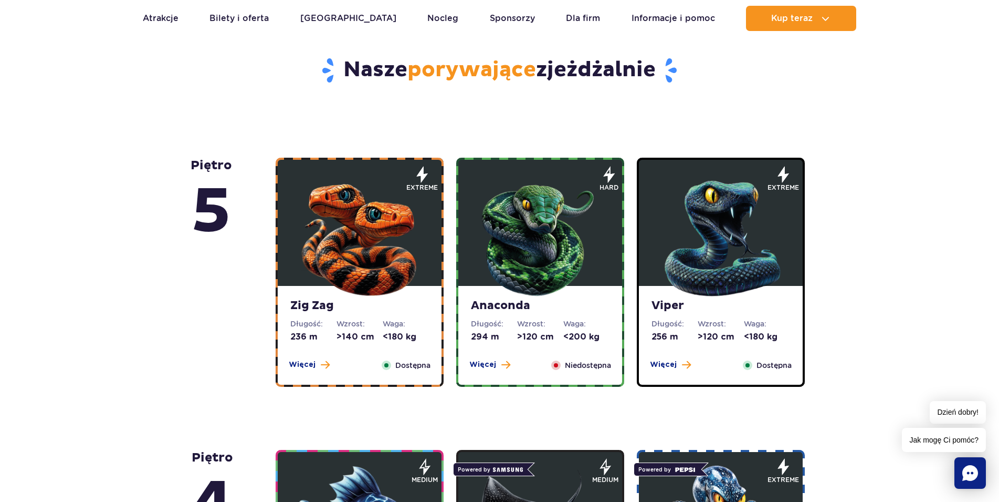
click at [356, 239] on img at bounding box center [360, 236] width 126 height 126
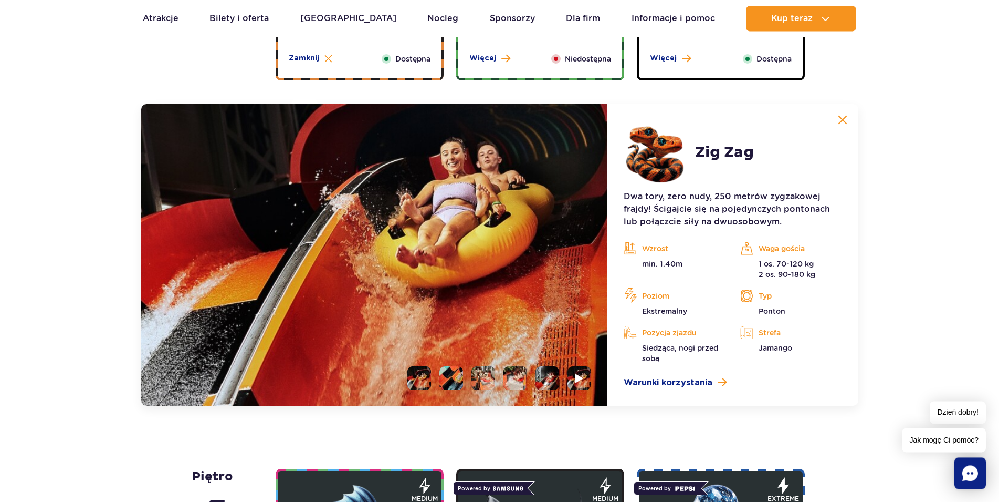
scroll to position [776, 0]
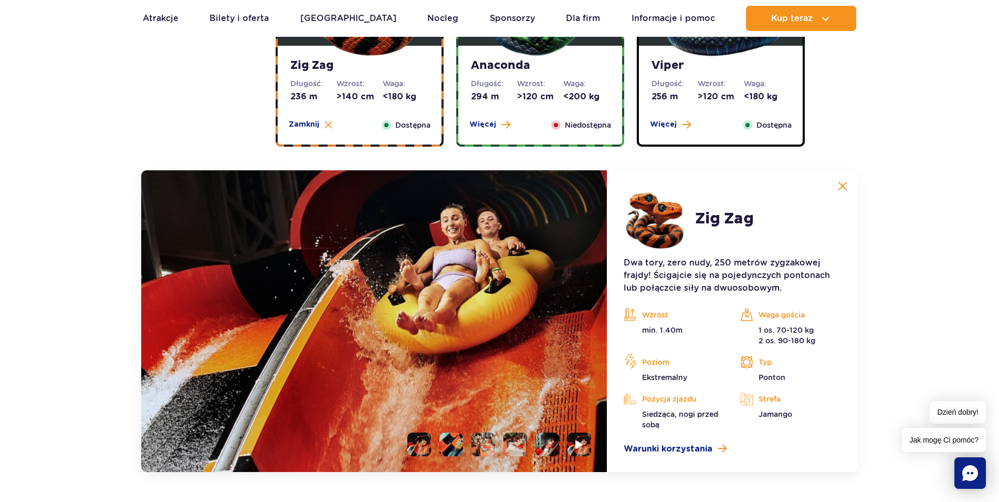
click at [526, 63] on strong "Anaconda" at bounding box center [540, 65] width 139 height 15
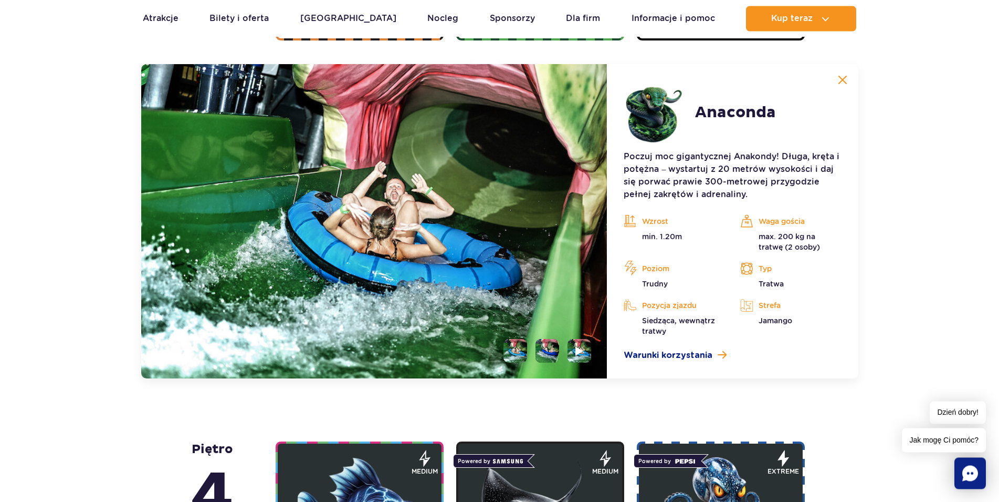
scroll to position [883, 0]
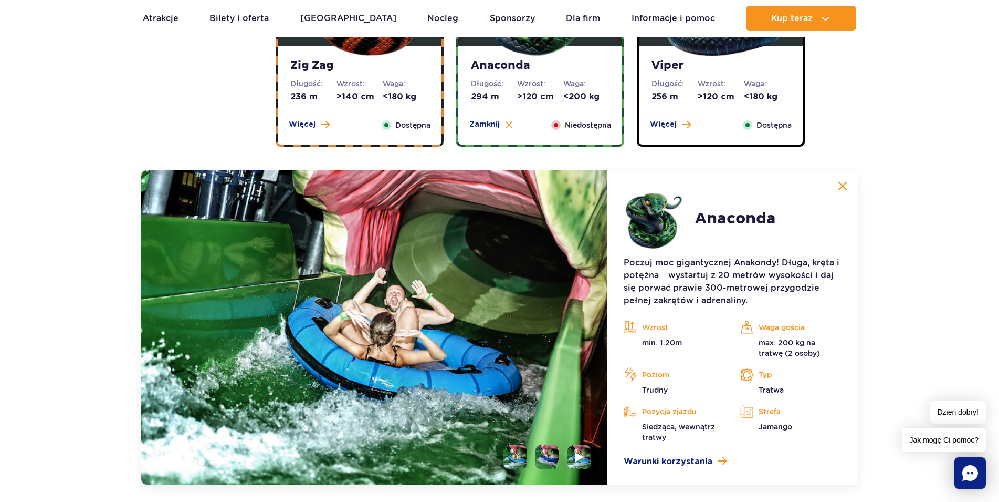
click at [720, 80] on dt "Wzrost:" at bounding box center [721, 83] width 46 height 11
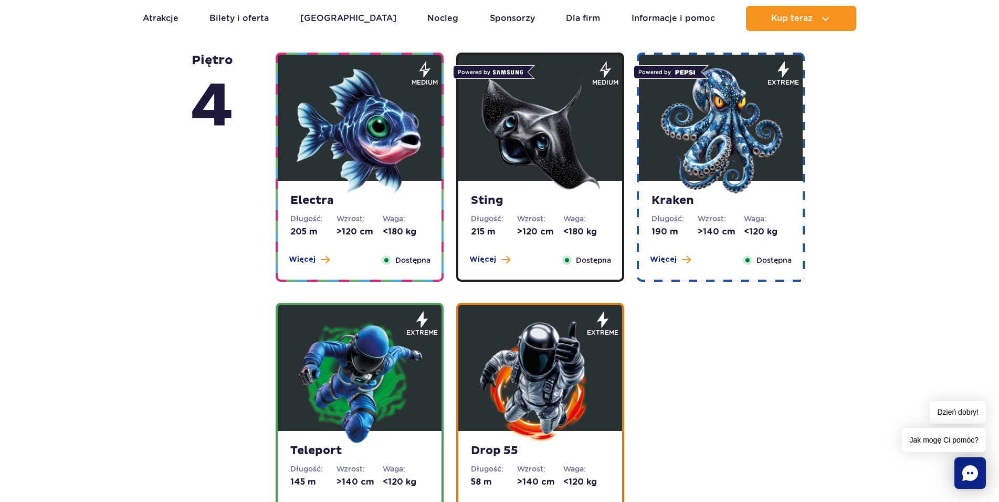
click at [367, 187] on img at bounding box center [360, 131] width 126 height 126
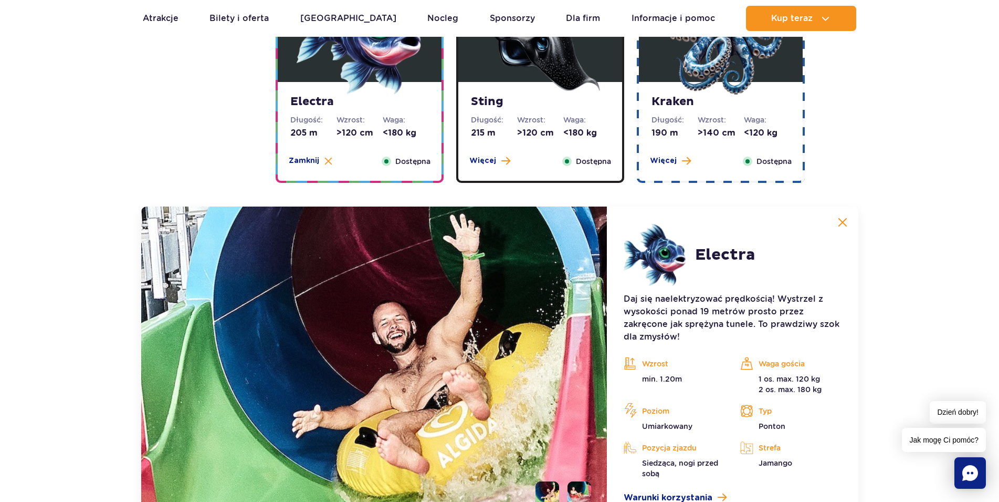
scroll to position [1014, 0]
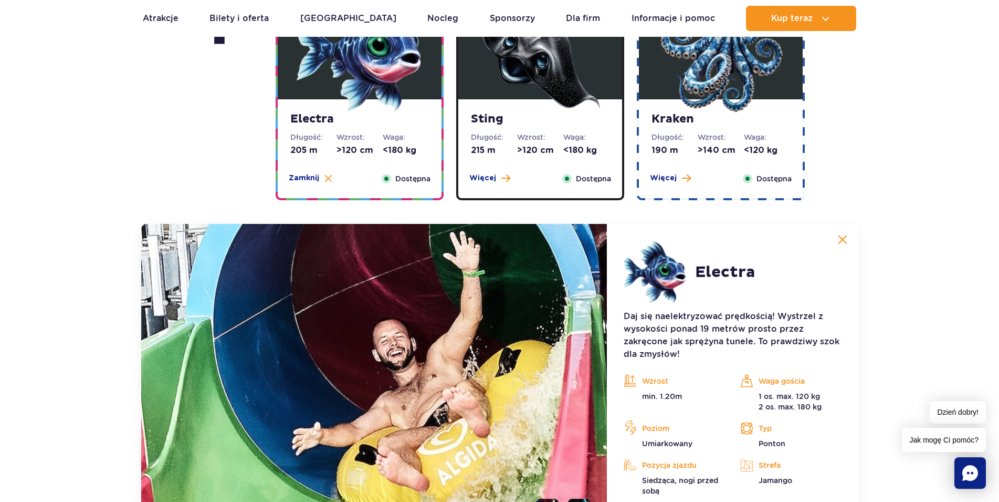
click at [514, 110] on img at bounding box center [540, 49] width 126 height 126
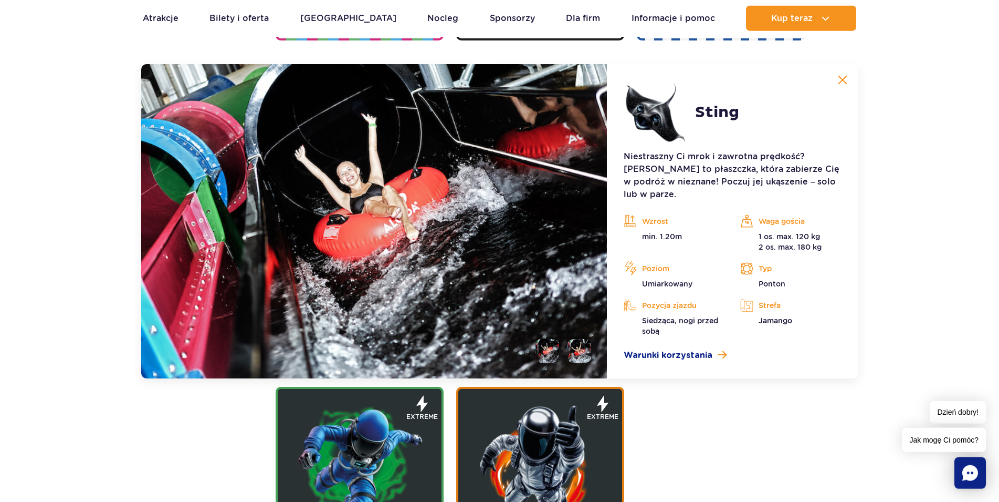
scroll to position [1175, 0]
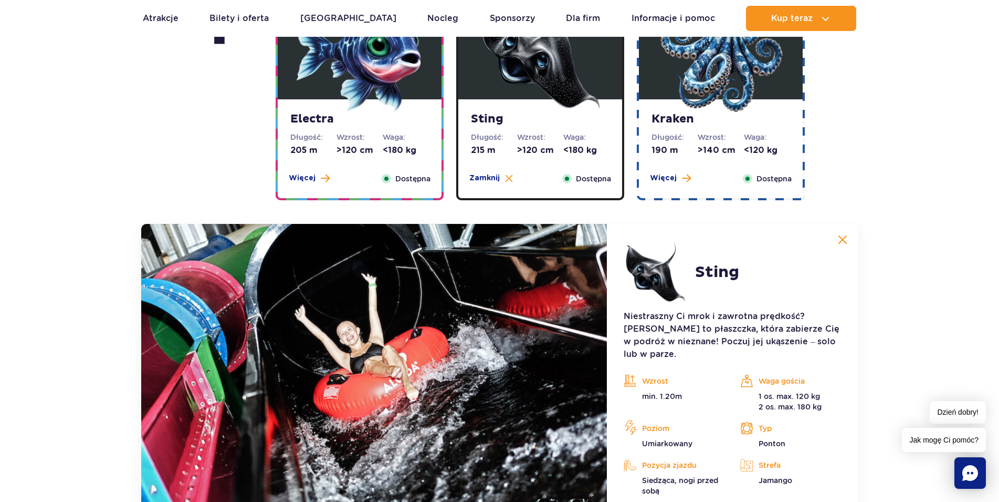
click at [718, 101] on img at bounding box center [721, 49] width 126 height 126
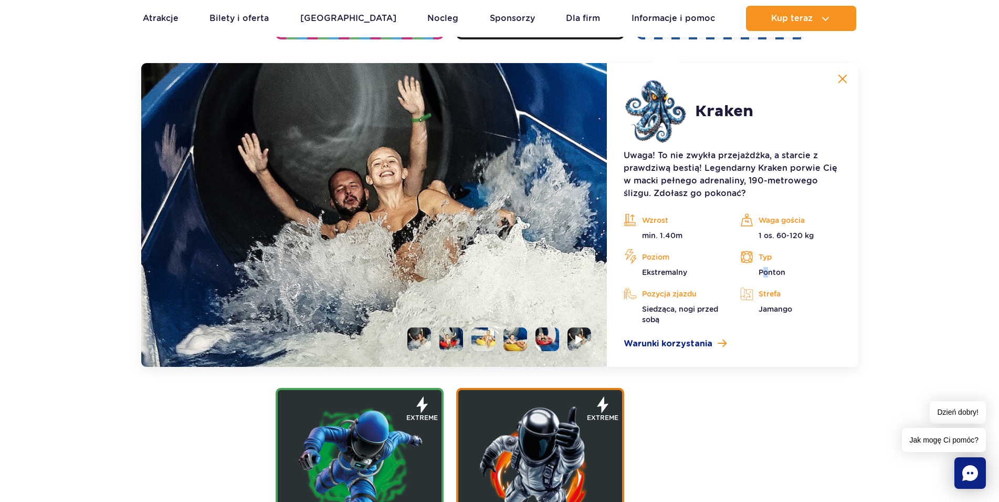
drag, startPoint x: 762, startPoint y: 270, endPoint x: 830, endPoint y: 283, distance: 68.9
click at [800, 276] on p "Ponton" at bounding box center [791, 272] width 101 height 11
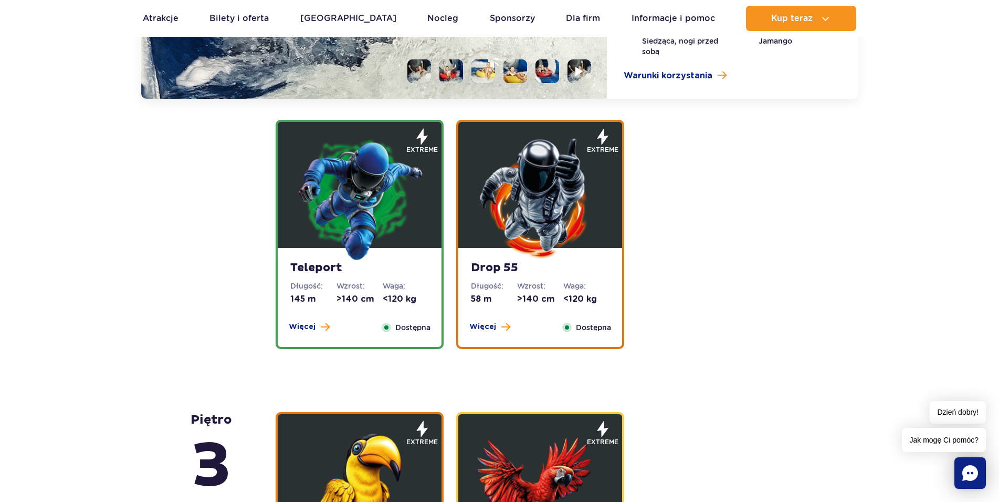
click at [345, 214] on img at bounding box center [360, 198] width 126 height 126
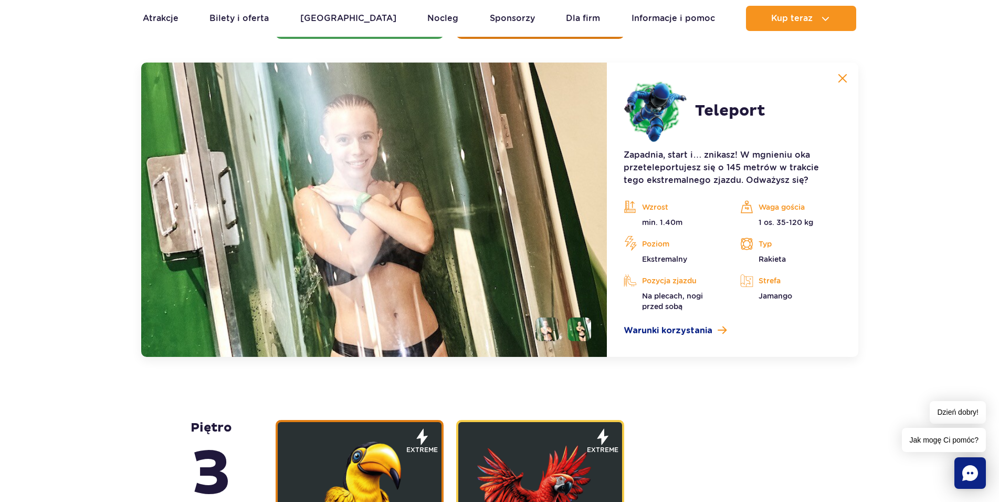
scroll to position [1425, 0]
drag, startPoint x: 739, startPoint y: 169, endPoint x: 786, endPoint y: 173, distance: 47.5
click at [786, 173] on p "Zapadnia, start i… znikasz! W mgnieniu oka przeteleportujesz się o 145 metrów w…" at bounding box center [732, 168] width 217 height 38
drag, startPoint x: 786, startPoint y: 179, endPoint x: 774, endPoint y: 181, distance: 12.2
click at [785, 180] on p "Zapadnia, start i… znikasz! W mgnieniu oka przeteleportujesz się o 145 metrów w…" at bounding box center [732, 168] width 217 height 38
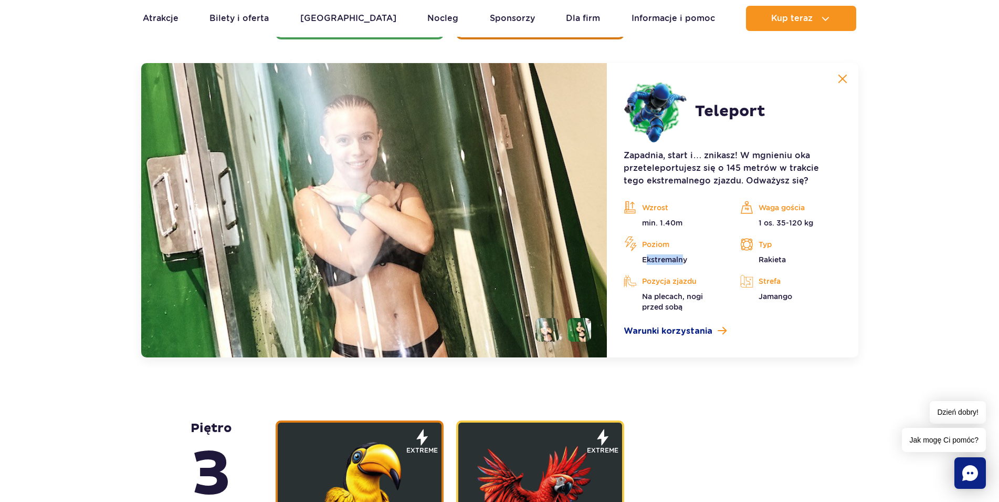
drag, startPoint x: 649, startPoint y: 260, endPoint x: 741, endPoint y: 263, distance: 91.4
click at [724, 263] on p "Ekstremalny" at bounding box center [674, 259] width 101 height 11
drag, startPoint x: 769, startPoint y: 268, endPoint x: 802, endPoint y: 279, distance: 34.4
click at [802, 279] on div "Wzrost min. 1.40m Waga gościa 1 os. 35-120 kg Poziom [GEOGRAPHIC_DATA] Typ Raki…" at bounding box center [732, 256] width 233 height 112
click at [774, 264] on div "Wzrost min. 1.40m Waga gościa 1 os. 35-120 kg Poziom [GEOGRAPHIC_DATA] Typ Raki…" at bounding box center [732, 256] width 233 height 112
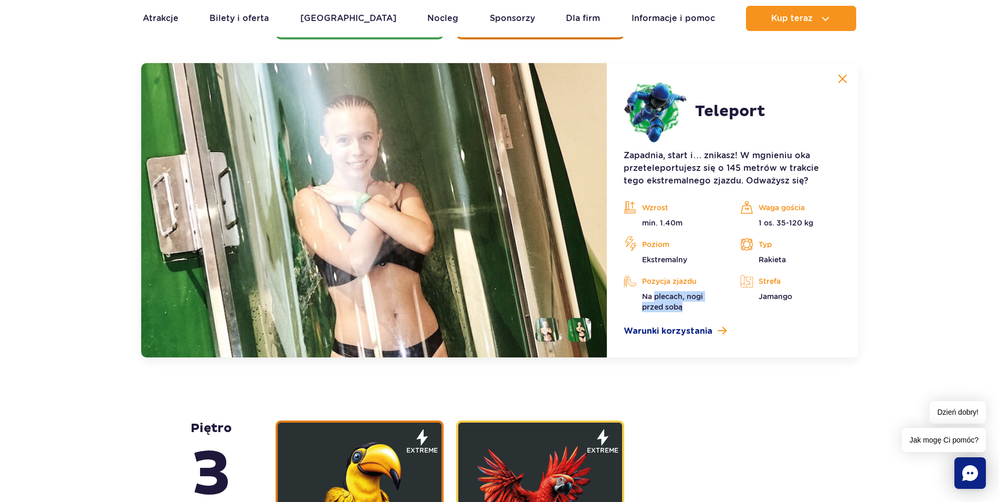
drag, startPoint x: 656, startPoint y: 296, endPoint x: 695, endPoint y: 303, distance: 40.1
click at [695, 303] on p "Na plecach, nogi przed sobą" at bounding box center [674, 301] width 101 height 21
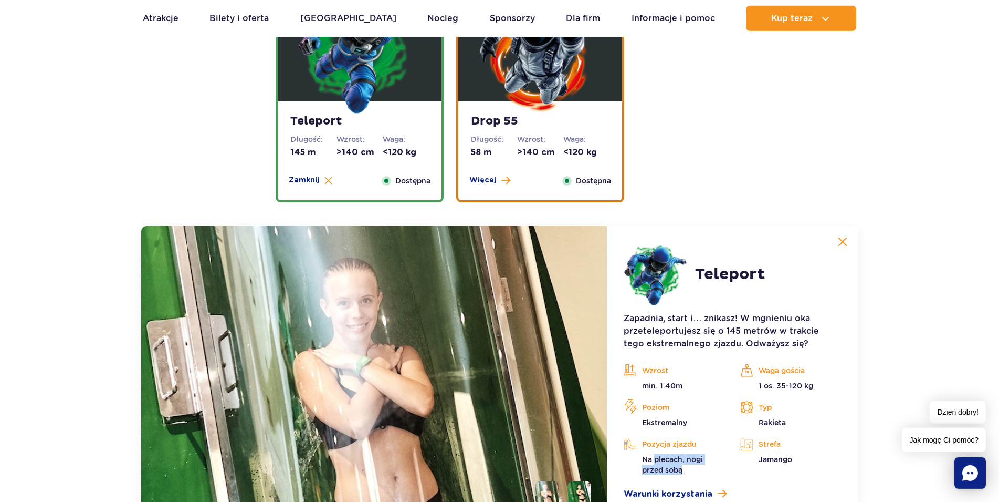
scroll to position [1318, 0]
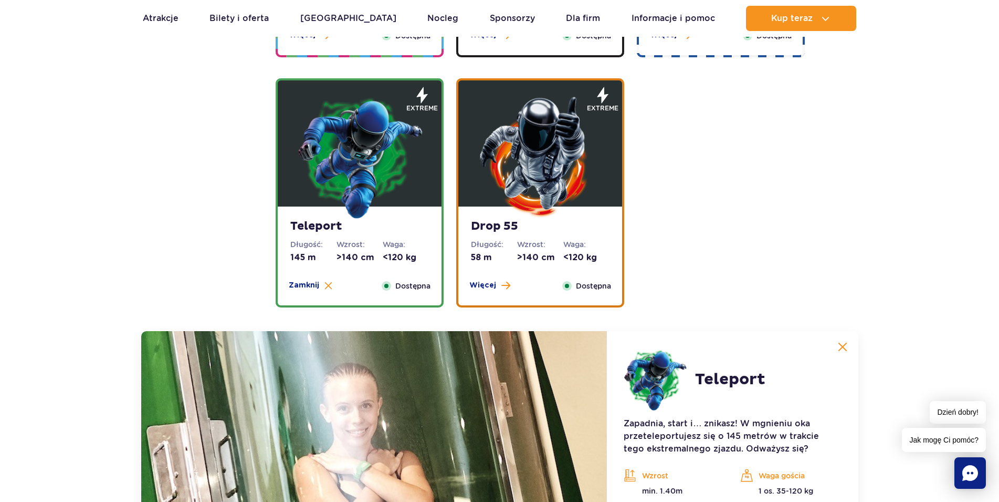
click at [491, 189] on img at bounding box center [540, 156] width 126 height 126
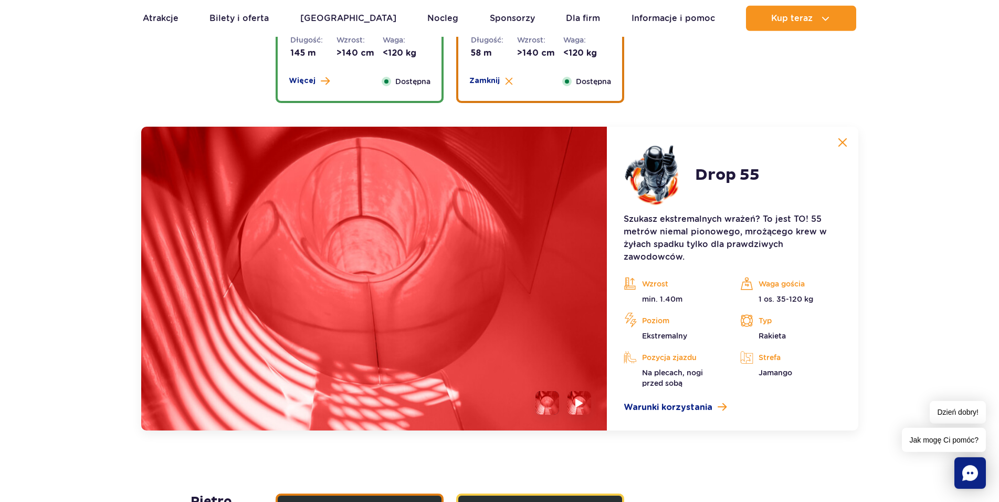
scroll to position [1371, 0]
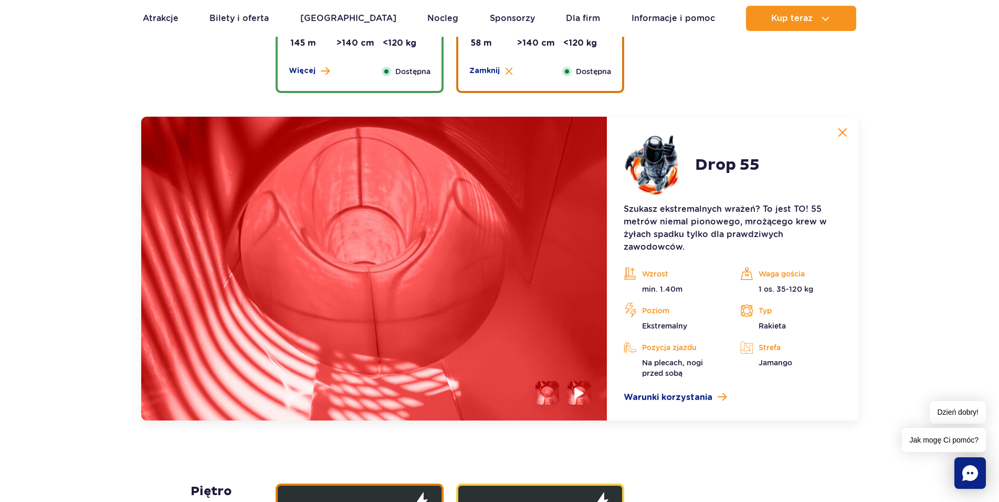
click at [574, 390] on li at bounding box center [580, 393] width 24 height 24
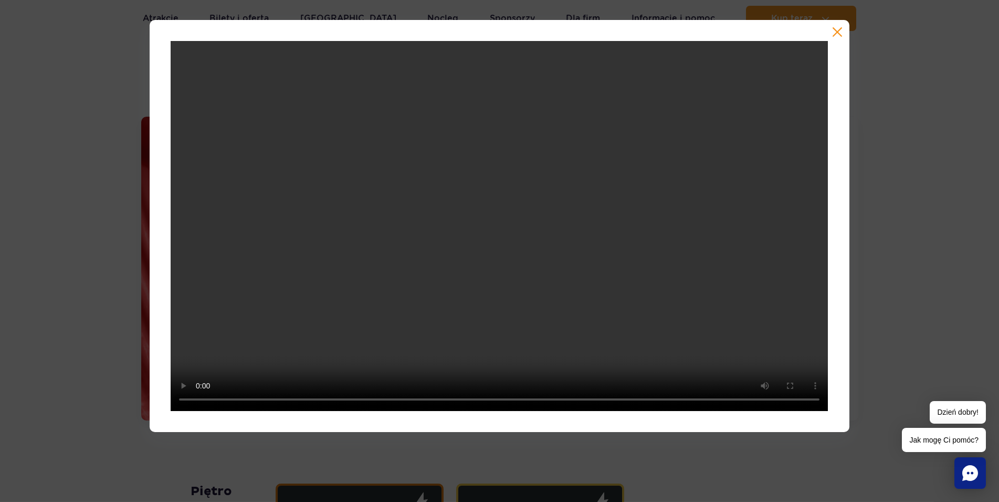
drag, startPoint x: 143, startPoint y: 381, endPoint x: 150, endPoint y: 364, distance: 18.8
click at [143, 381] on div at bounding box center [499, 226] width 999 height 412
click at [56, 130] on div at bounding box center [499, 226] width 999 height 412
click at [836, 33] on button "button" at bounding box center [837, 32] width 11 height 11
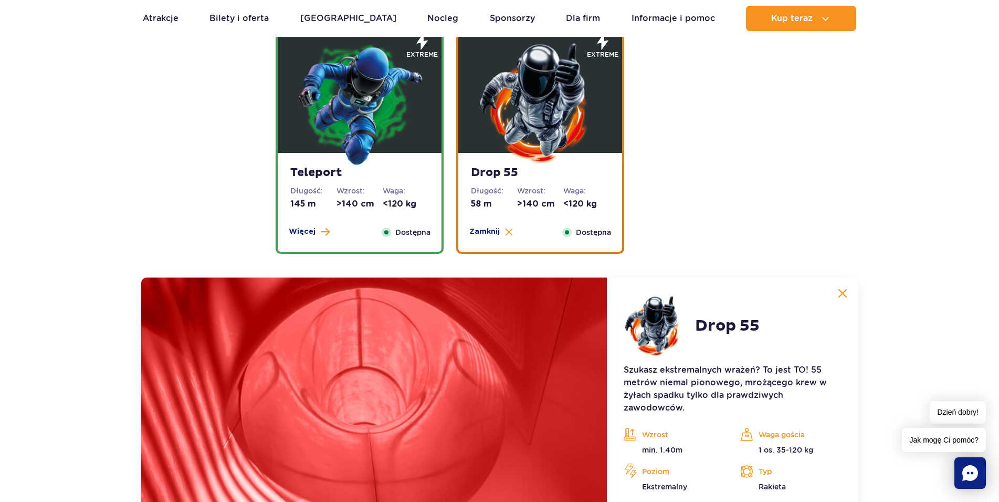
click at [349, 170] on strong "Teleport" at bounding box center [359, 172] width 139 height 15
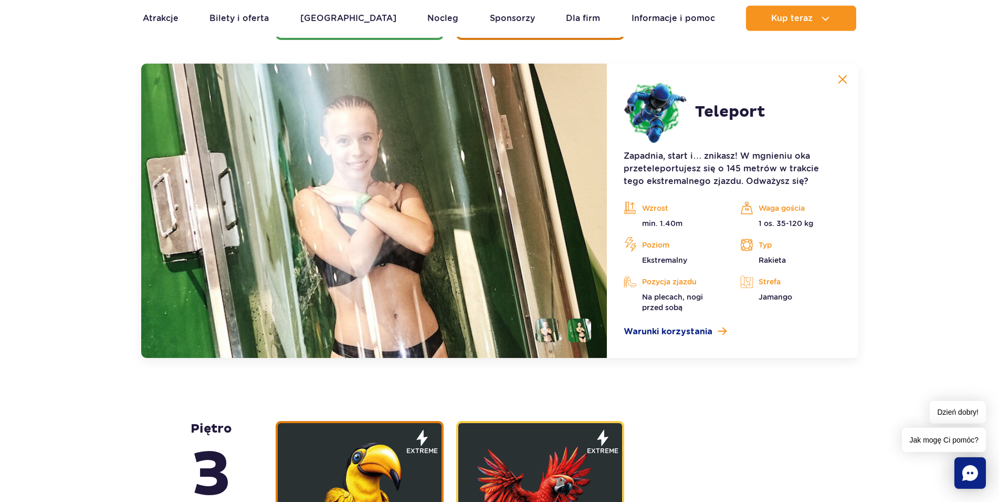
scroll to position [1425, 0]
click at [578, 330] on li at bounding box center [580, 330] width 24 height 24
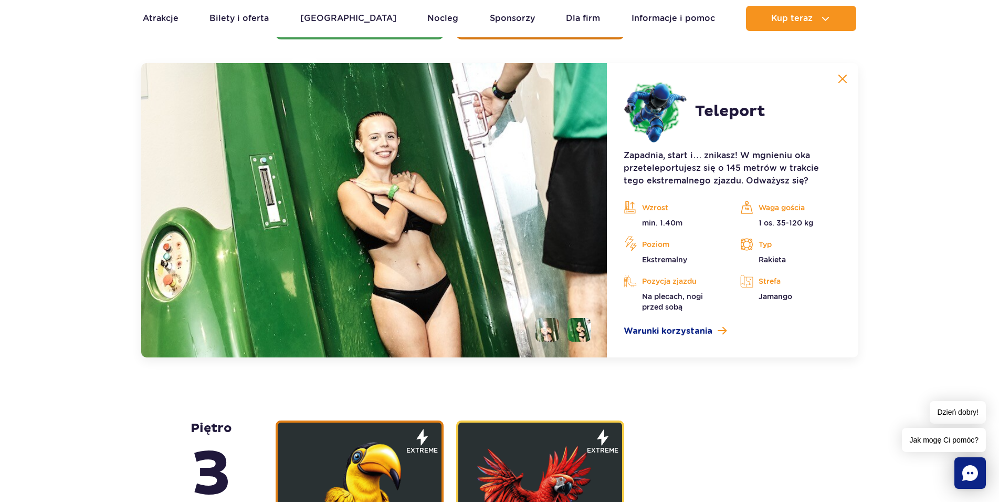
click at [547, 330] on li at bounding box center [548, 330] width 24 height 24
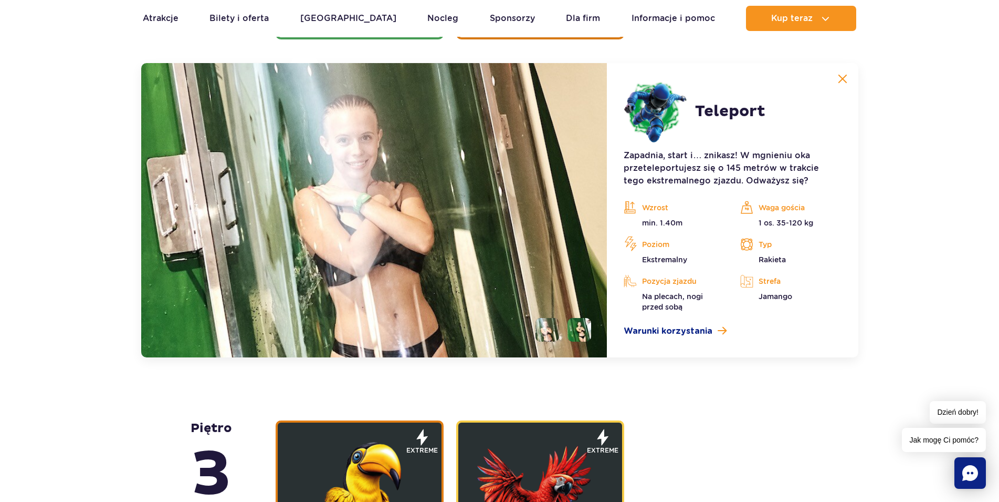
click at [586, 333] on li at bounding box center [580, 330] width 24 height 24
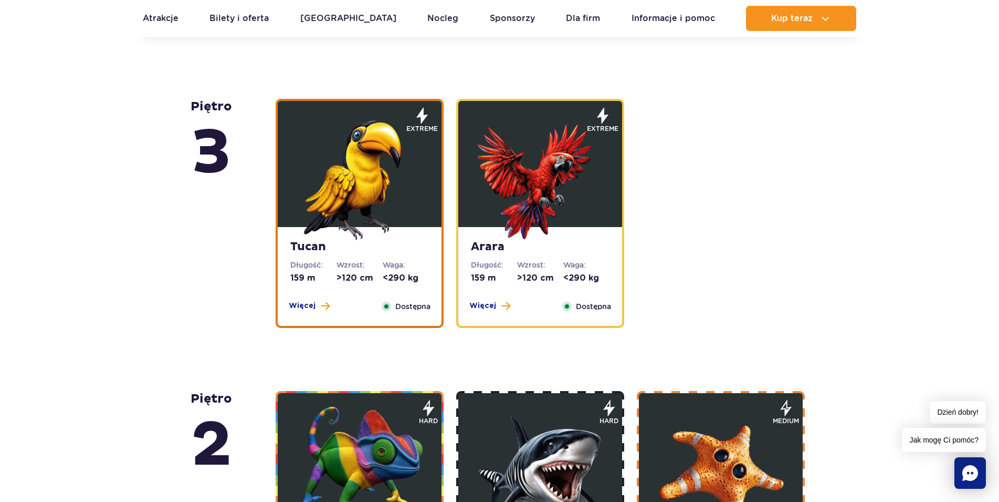
click at [365, 183] on img at bounding box center [360, 177] width 126 height 126
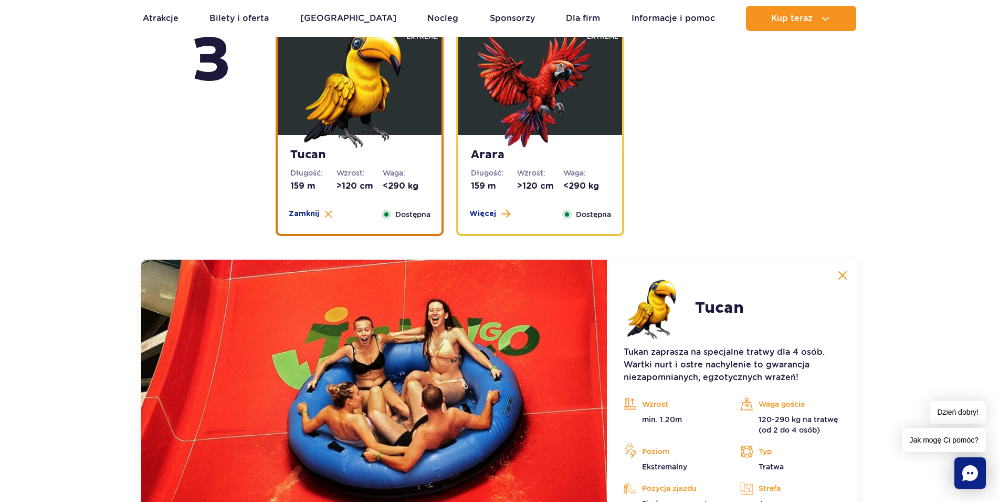
scroll to position [1503, 0]
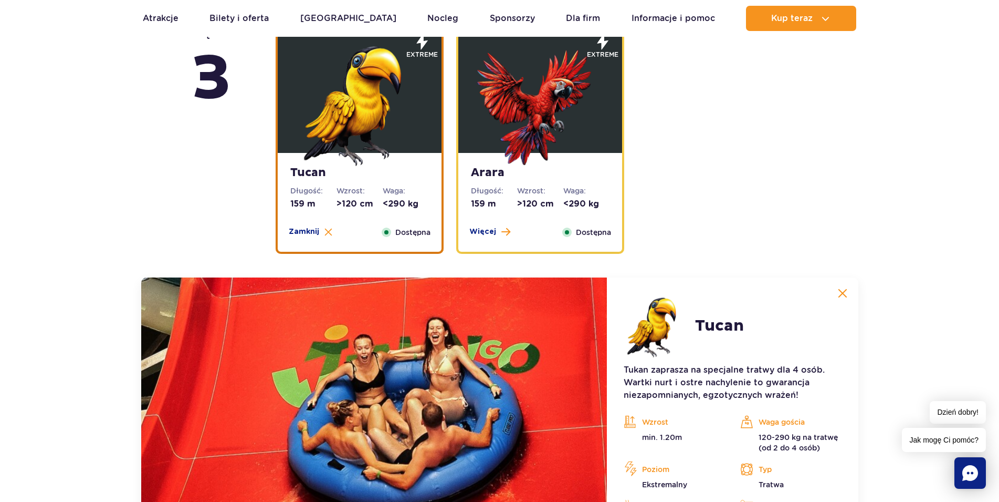
click at [505, 149] on img at bounding box center [540, 103] width 126 height 126
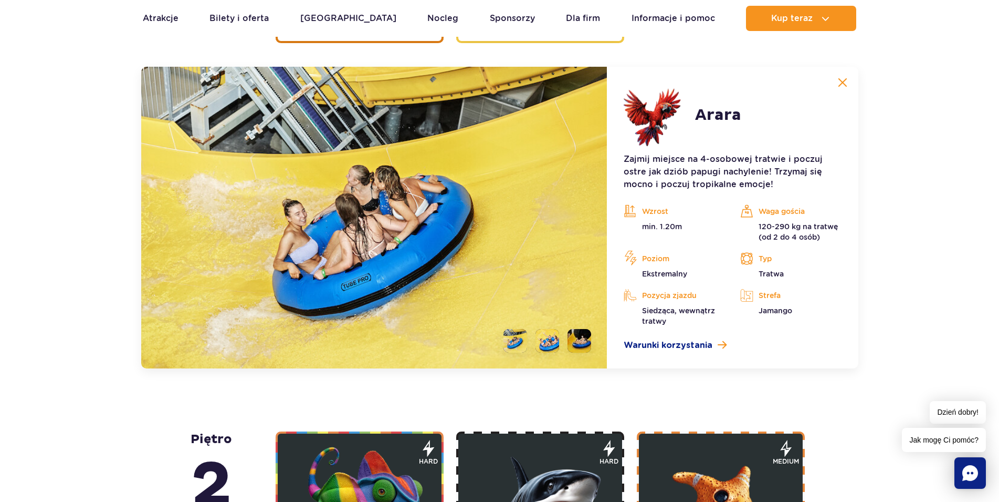
scroll to position [1717, 0]
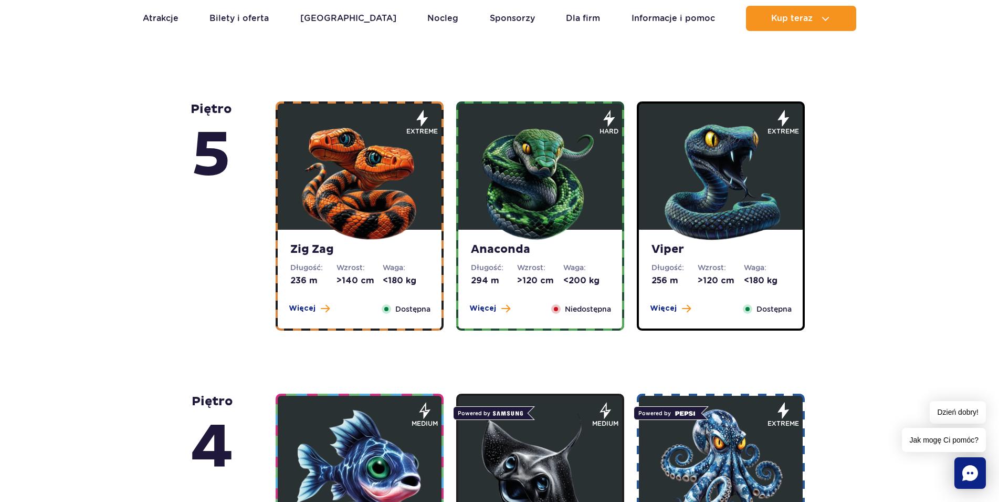
click at [516, 195] on img at bounding box center [540, 180] width 126 height 126
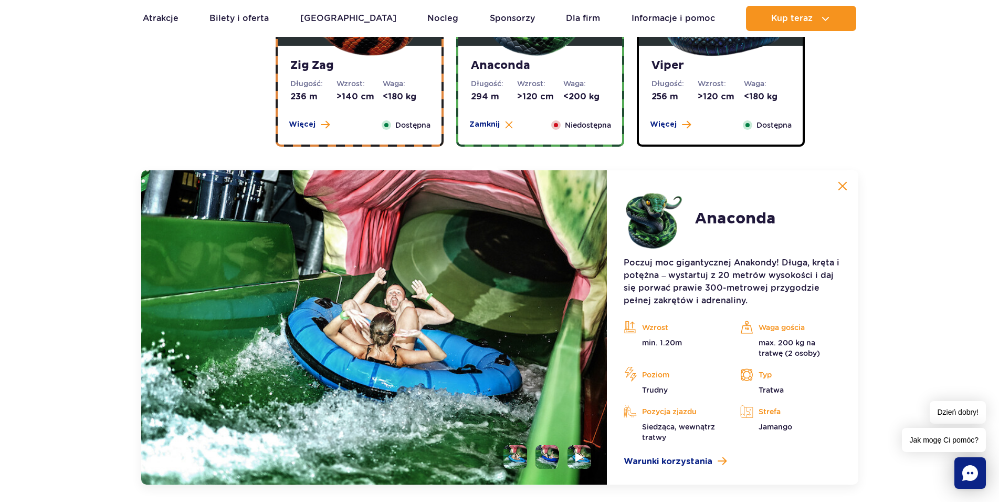
click at [709, 111] on div "Viper Długość: 256 m Wzrost: >120 cm Waga: <180 kg Więcej Zamknij Dostępna" at bounding box center [721, 95] width 164 height 99
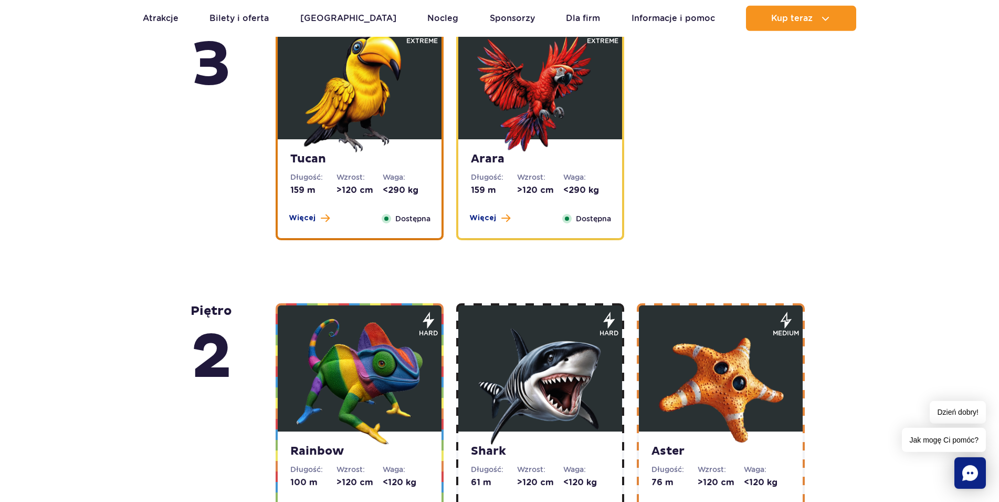
scroll to position [1831, 0]
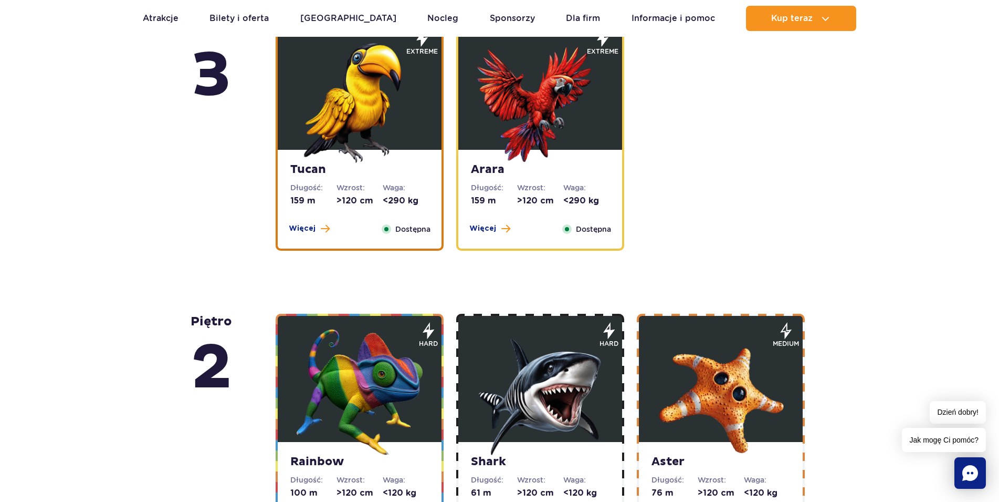
click at [362, 362] on img at bounding box center [360, 392] width 126 height 126
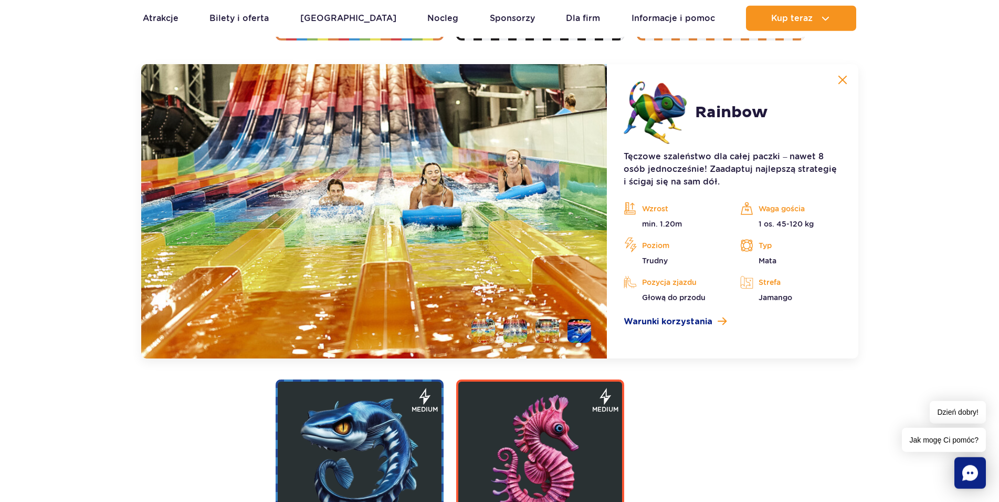
scroll to position [2009, 0]
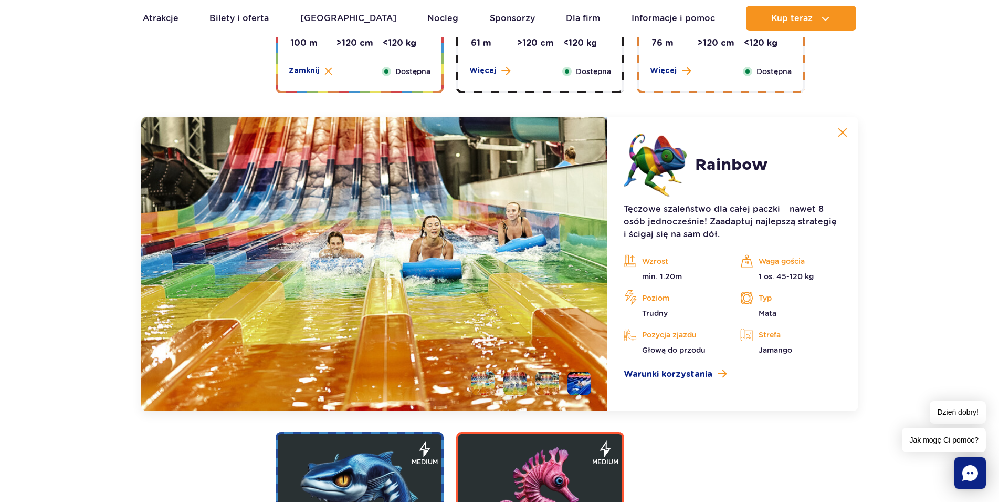
click at [516, 67] on div "Więcej Zamknij Dostępna" at bounding box center [540, 72] width 154 height 12
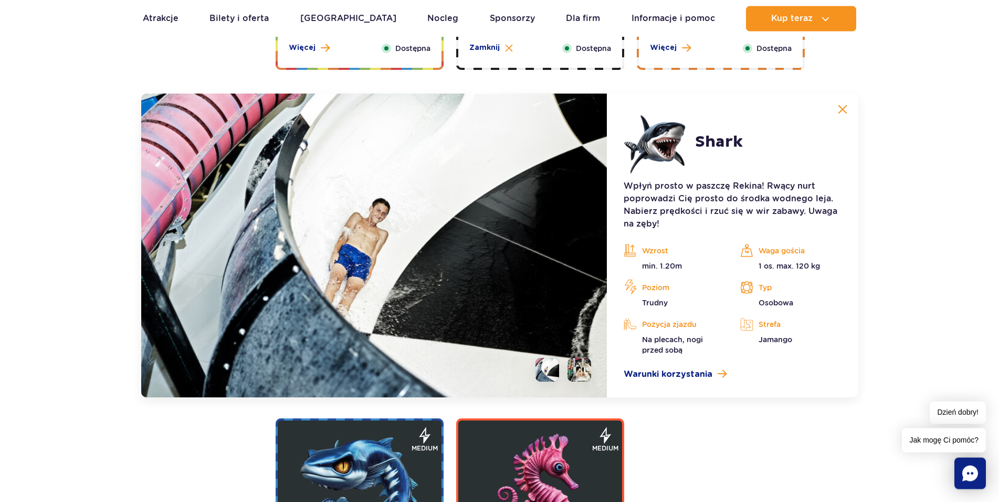
scroll to position [1955, 0]
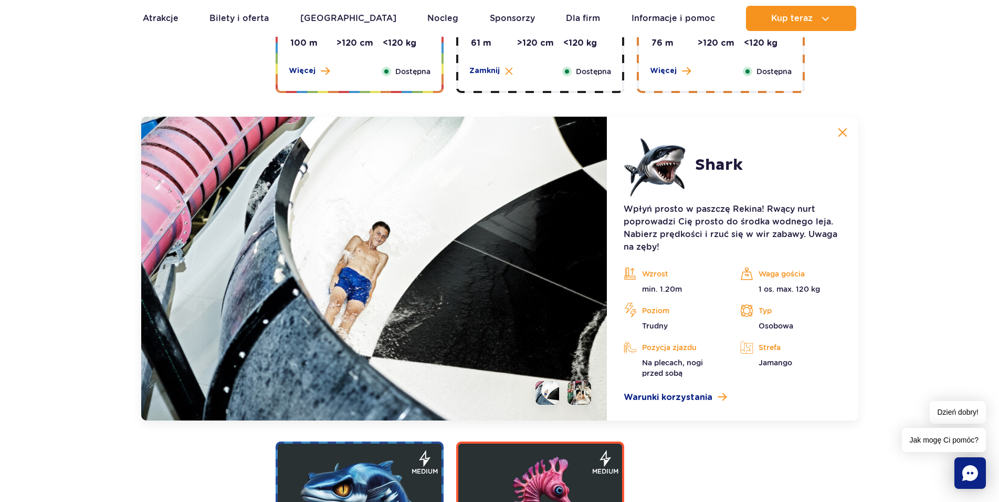
click at [704, 59] on div "Aster Długość: 76 m Wzrost: >120 cm Waga: <120 kg Więcej Zamknij Dostępna" at bounding box center [721, 41] width 164 height 99
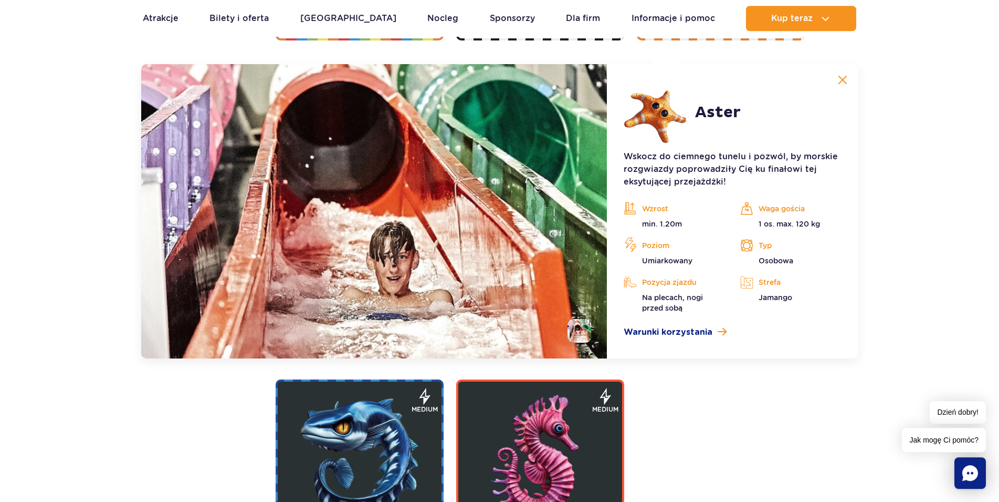
scroll to position [2009, 0]
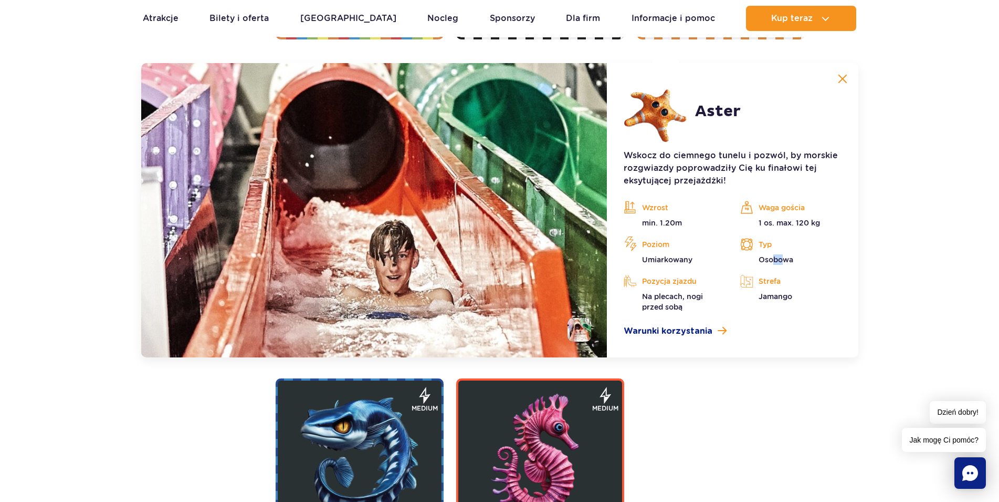
drag, startPoint x: 775, startPoint y: 256, endPoint x: 783, endPoint y: 263, distance: 10.8
click at [783, 263] on p "Osobowa" at bounding box center [791, 259] width 101 height 11
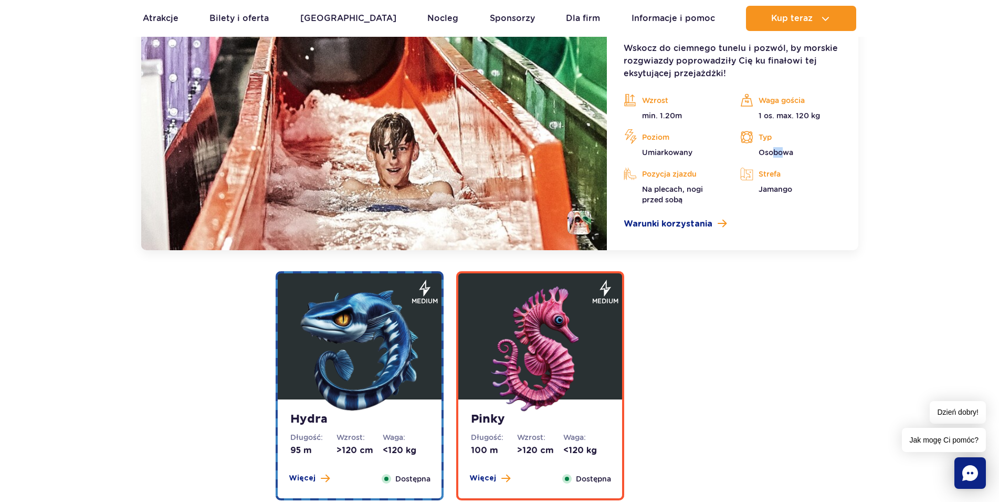
click at [362, 336] on img at bounding box center [360, 349] width 126 height 126
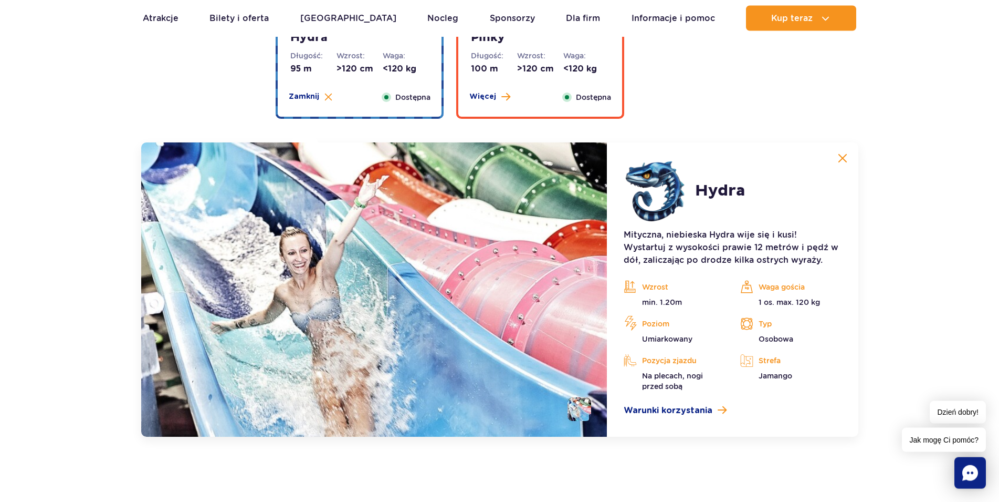
scroll to position [2152, 0]
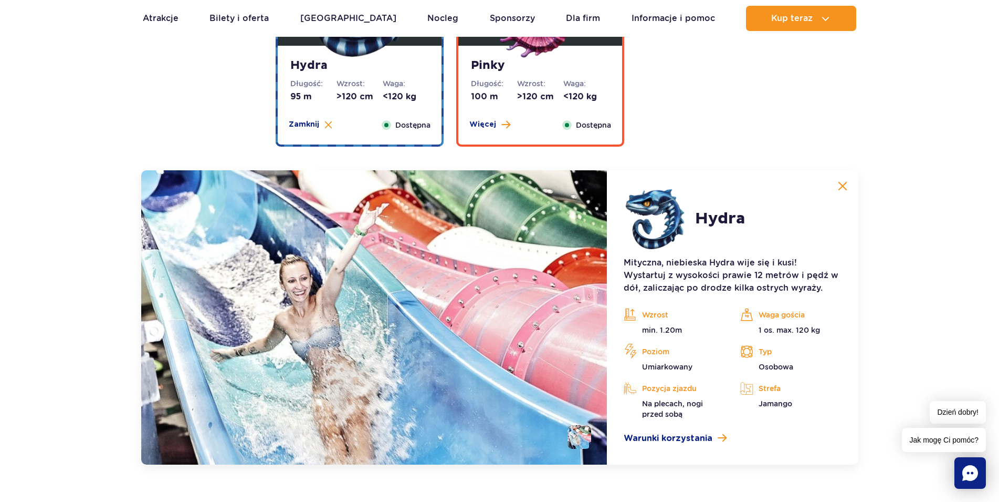
click at [516, 79] on dt "Długość:" at bounding box center [494, 83] width 46 height 11
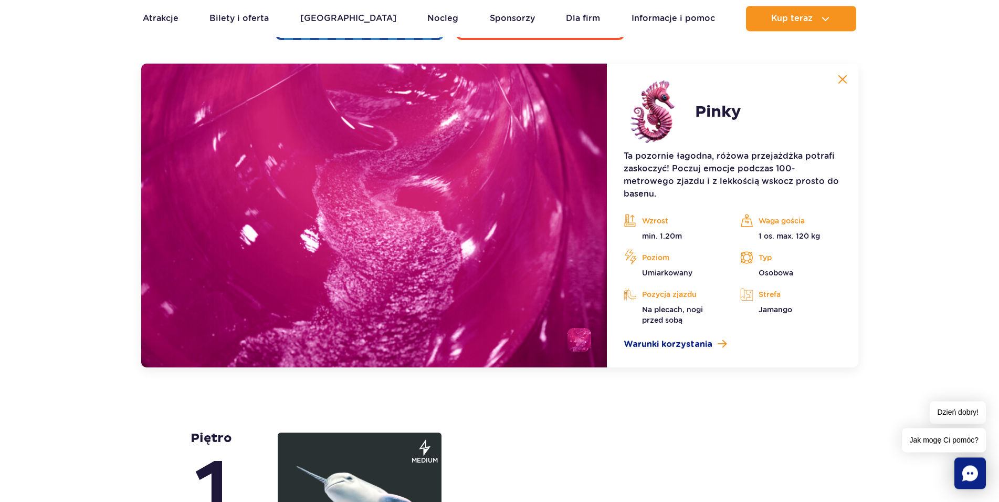
scroll to position [2259, 0]
click at [583, 335] on li at bounding box center [580, 339] width 24 height 24
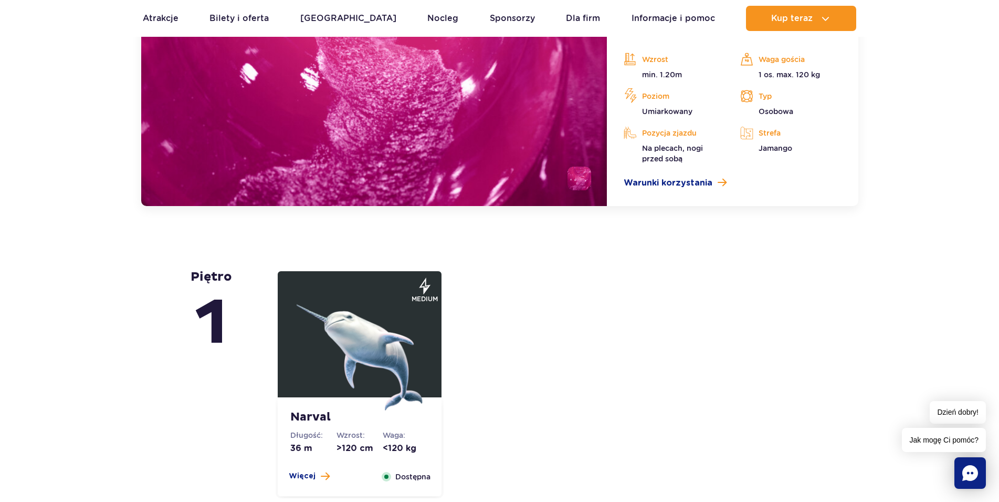
click at [327, 337] on img at bounding box center [360, 347] width 126 height 126
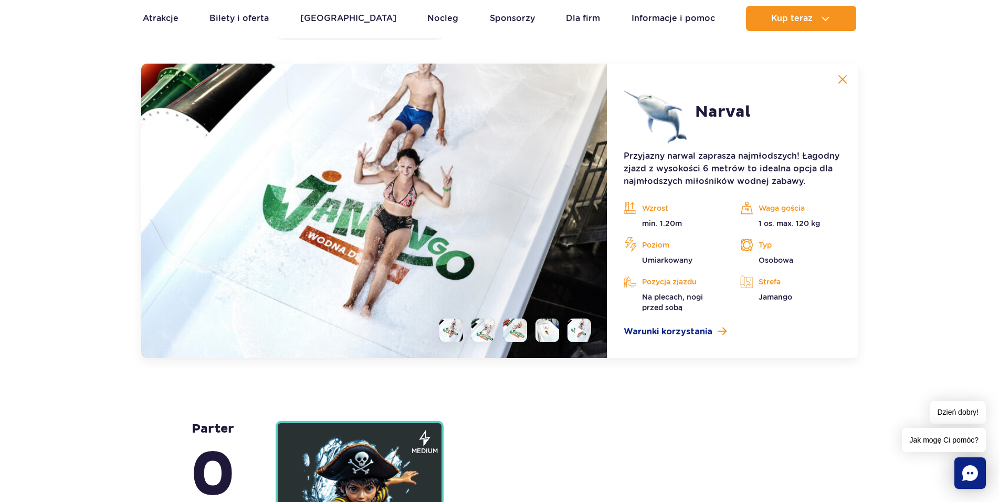
scroll to position [2551, 0]
click at [446, 332] on li at bounding box center [452, 330] width 24 height 24
click at [488, 332] on li at bounding box center [484, 330] width 24 height 24
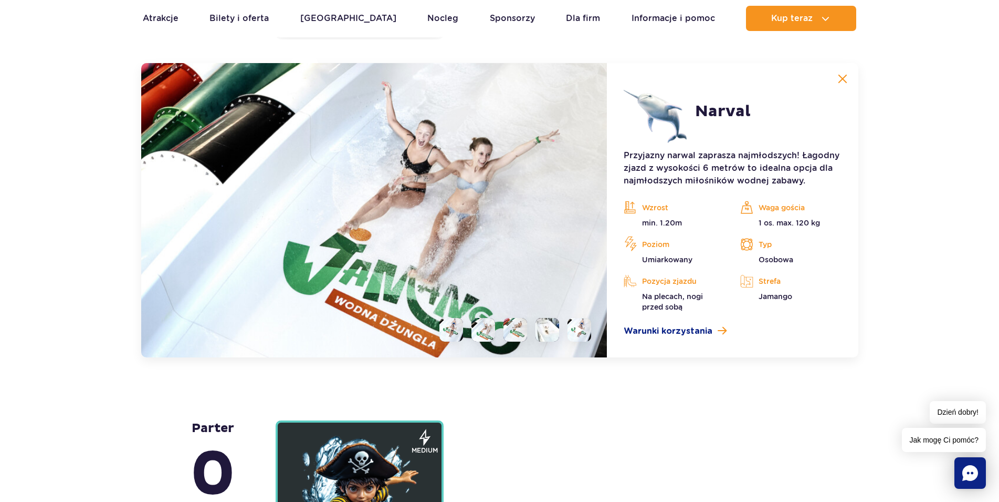
click at [513, 331] on li at bounding box center [516, 330] width 24 height 24
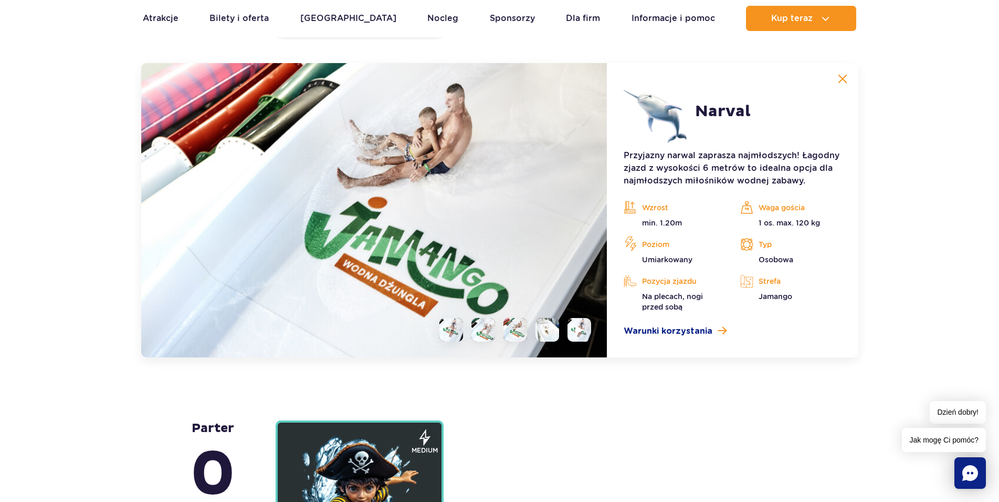
click at [543, 331] on li at bounding box center [548, 330] width 24 height 24
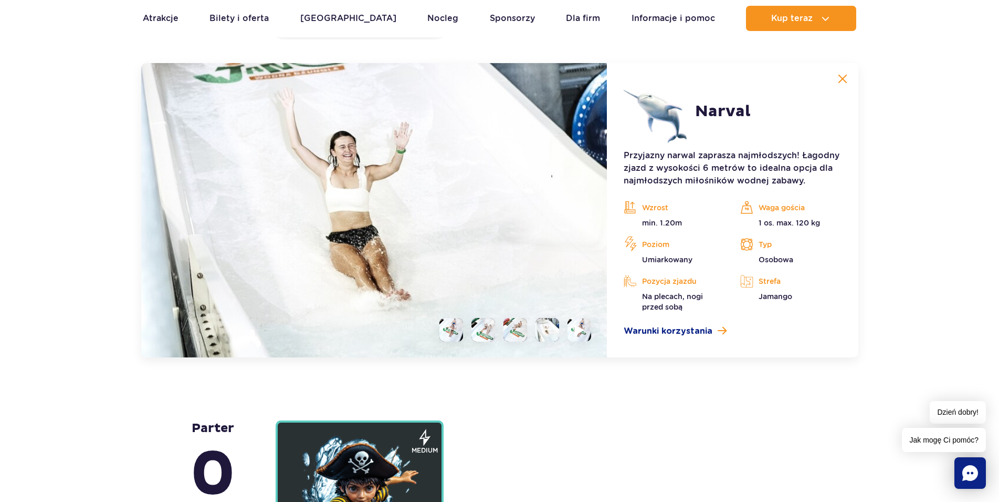
click at [575, 321] on li at bounding box center [580, 330] width 24 height 24
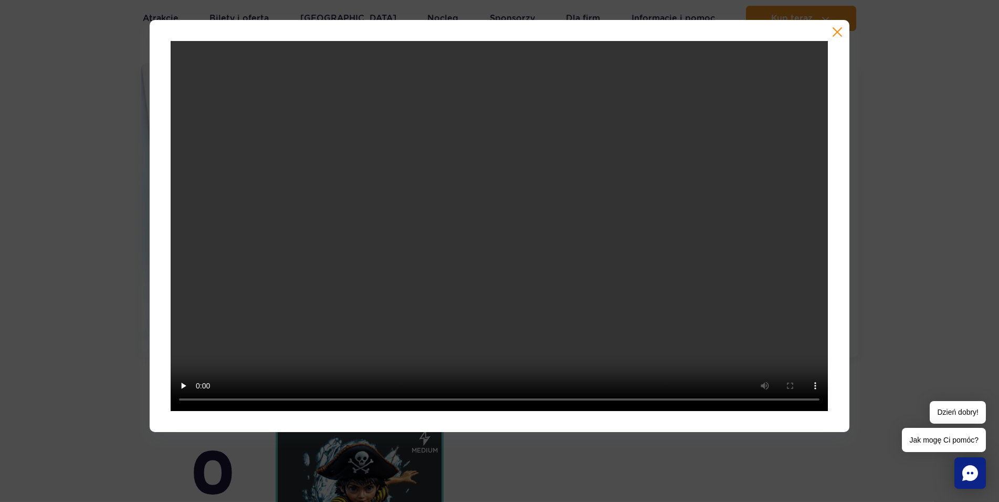
click at [42, 210] on div at bounding box center [499, 226] width 999 height 412
click at [838, 32] on button "button" at bounding box center [837, 32] width 11 height 11
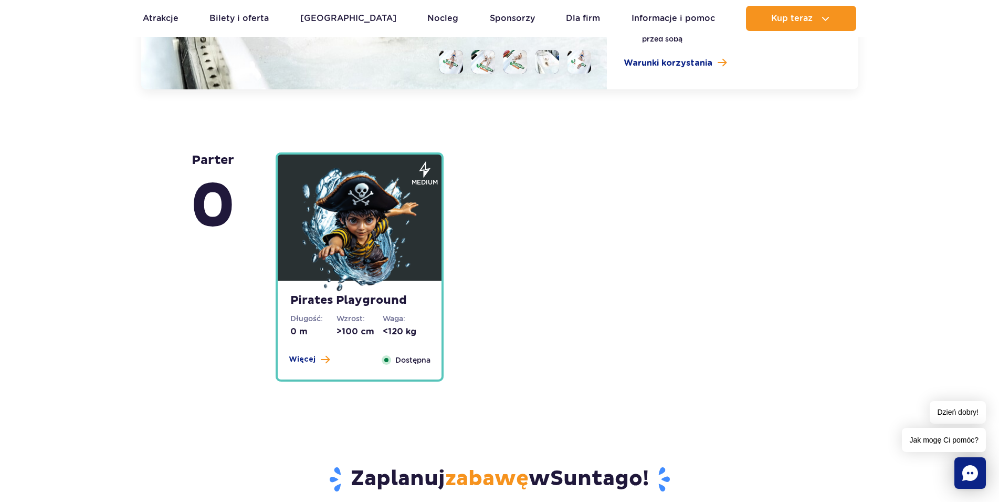
click at [343, 207] on img at bounding box center [360, 231] width 126 height 126
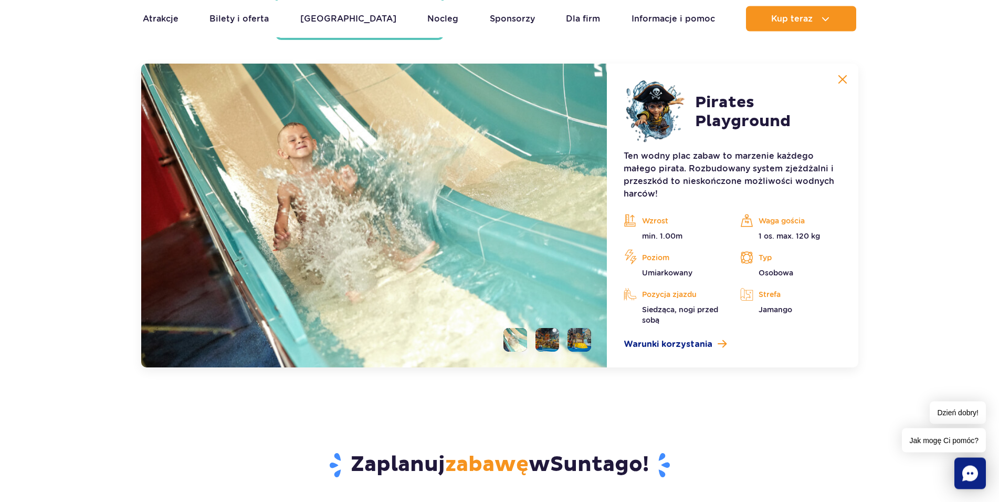
scroll to position [2843, 0]
click at [541, 339] on li at bounding box center [548, 339] width 24 height 24
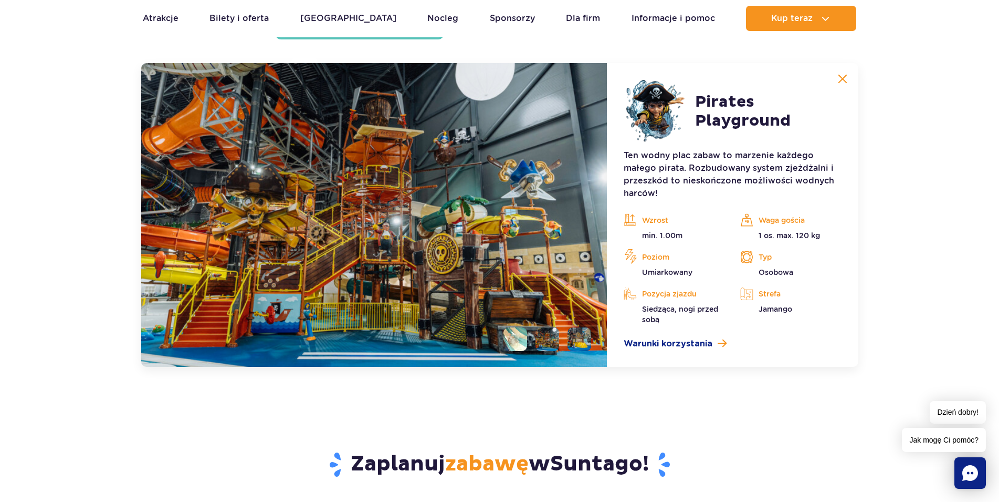
click at [571, 342] on li at bounding box center [580, 339] width 24 height 24
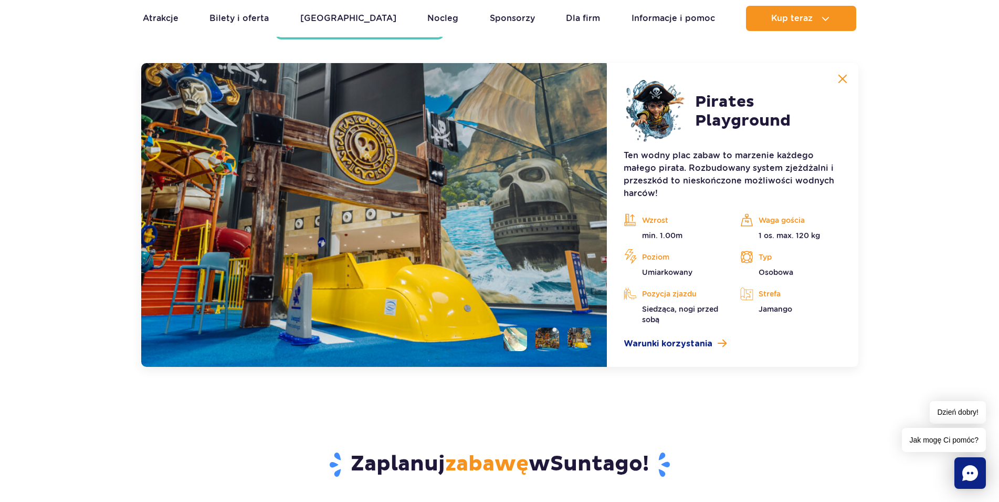
click at [548, 342] on li at bounding box center [548, 339] width 24 height 24
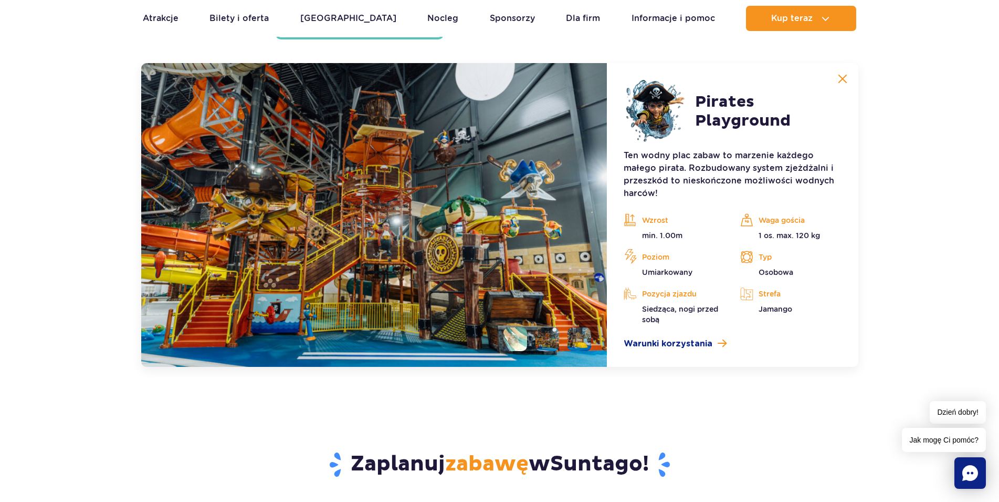
click at [575, 342] on li at bounding box center [580, 339] width 24 height 24
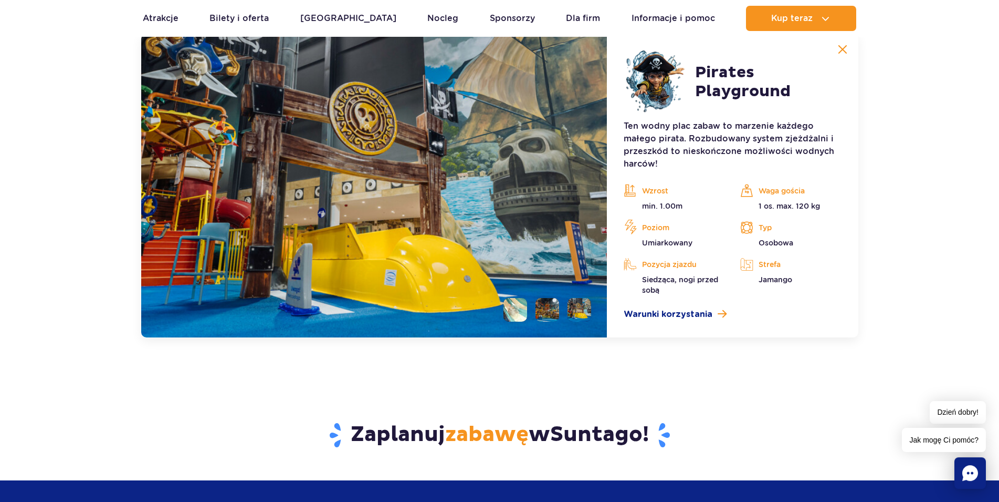
scroll to position [2897, 0]
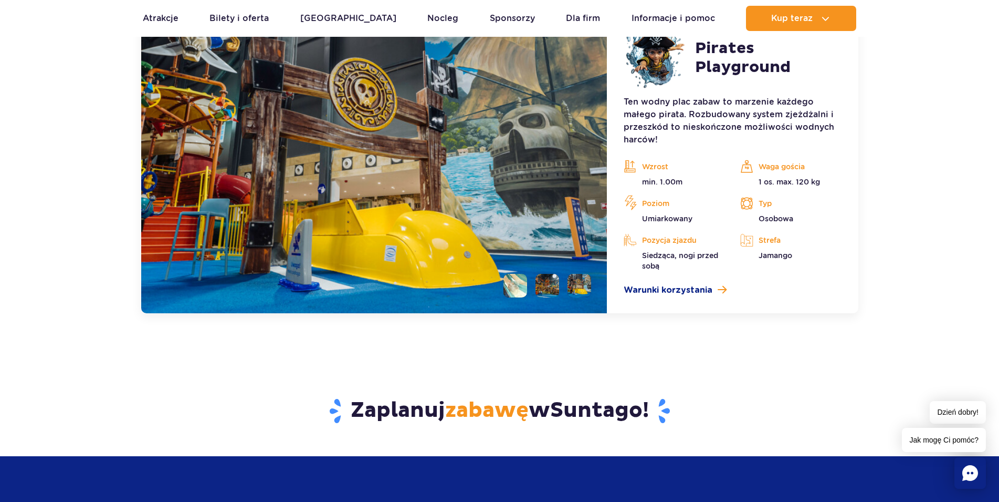
click at [541, 283] on li at bounding box center [548, 286] width 24 height 24
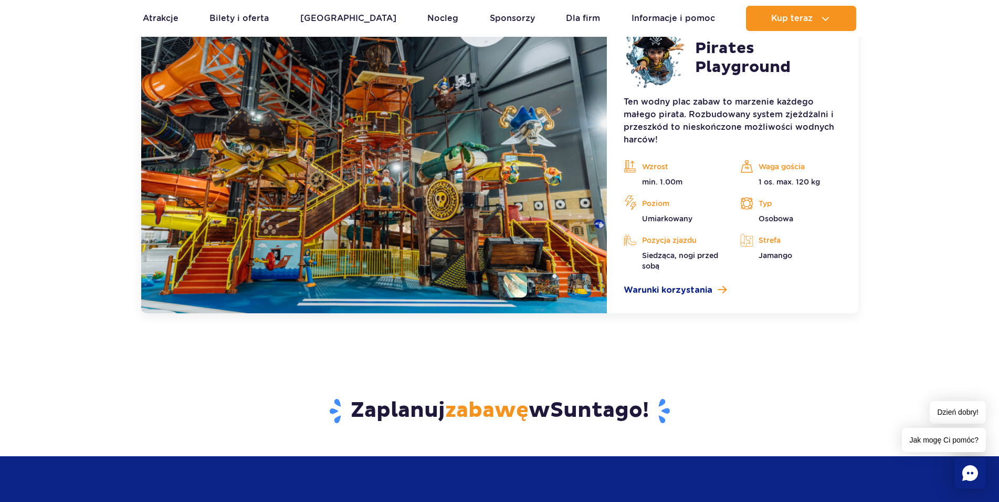
click at [576, 284] on li at bounding box center [580, 286] width 24 height 24
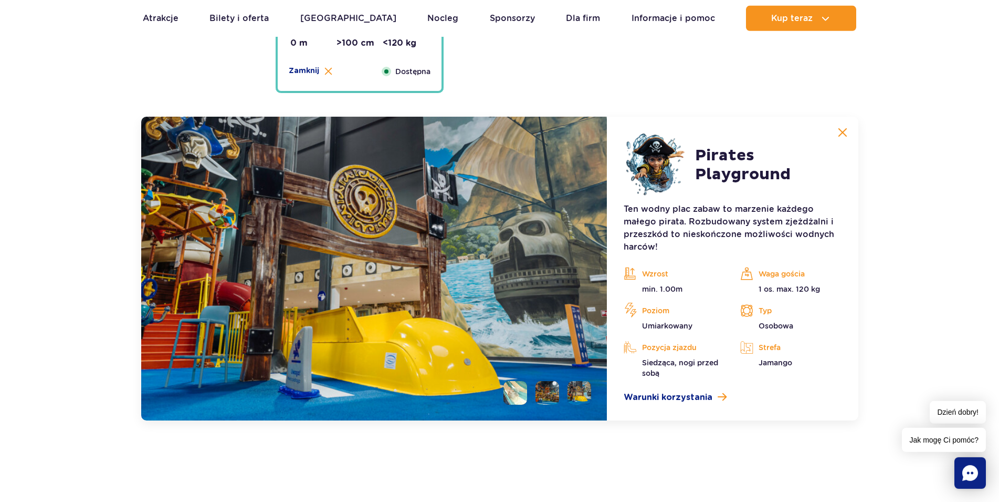
scroll to position [2843, 0]
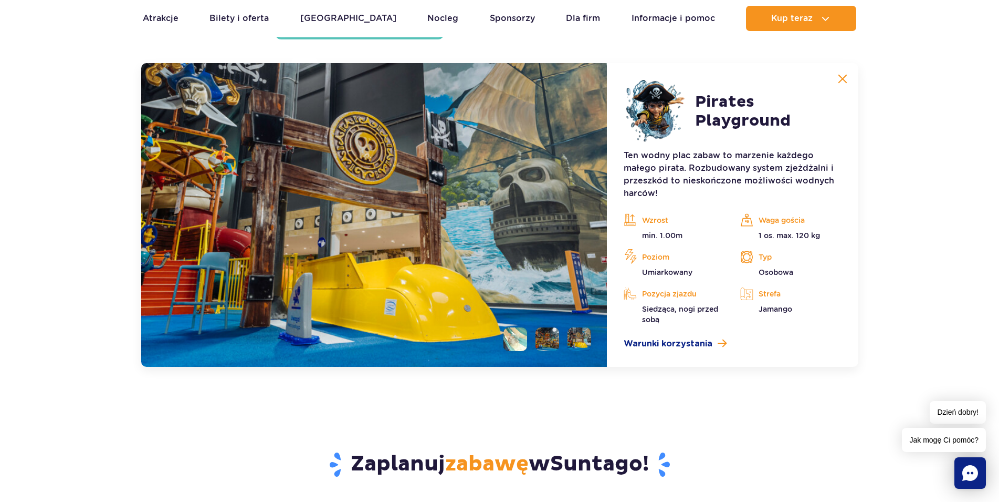
click at [544, 345] on li at bounding box center [548, 339] width 24 height 24
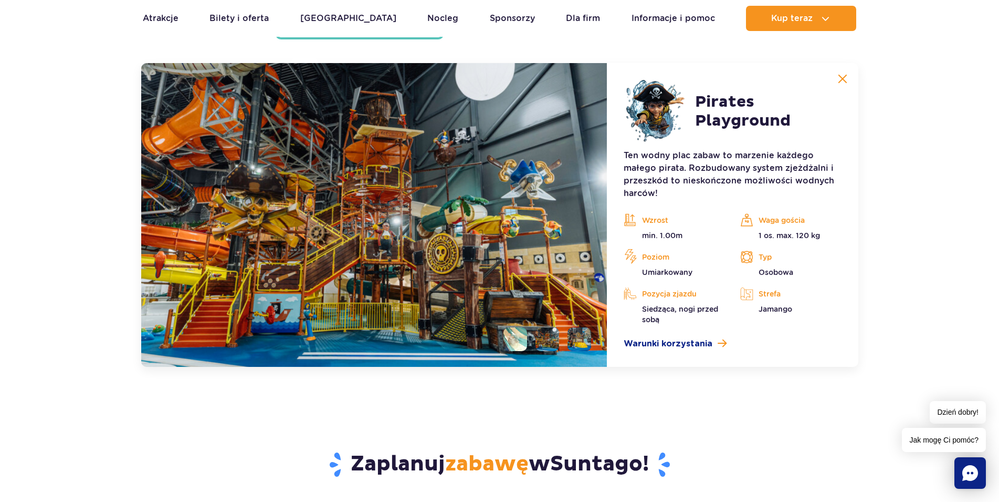
click at [510, 343] on li at bounding box center [516, 339] width 24 height 24
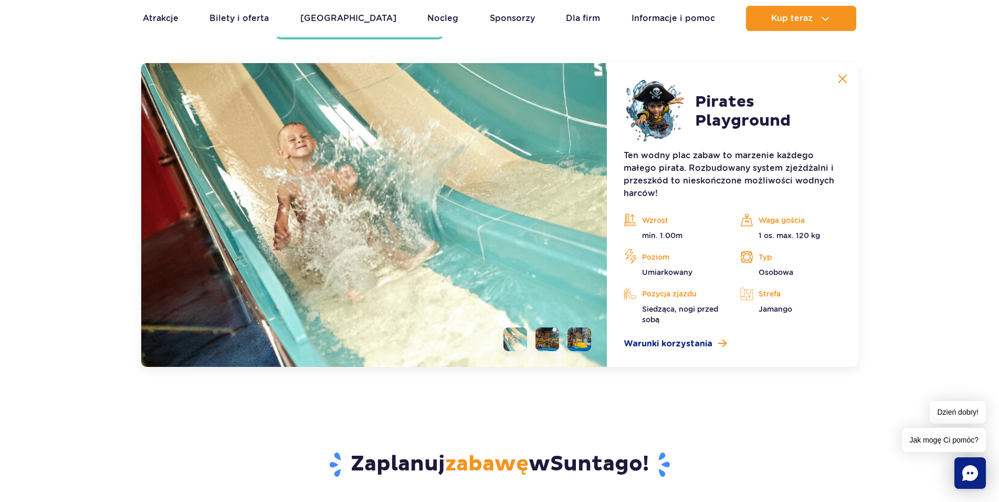
click at [574, 343] on li at bounding box center [580, 339] width 24 height 24
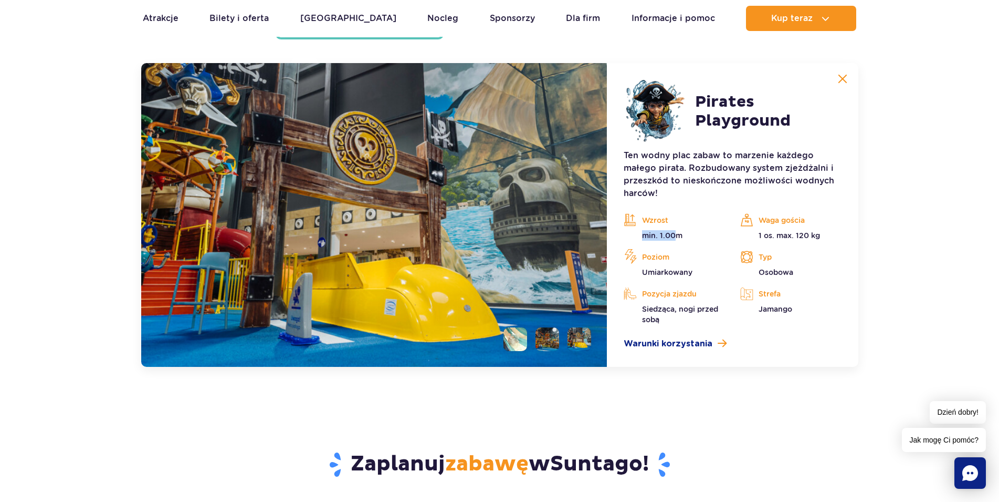
drag, startPoint x: 678, startPoint y: 241, endPoint x: 588, endPoint y: 239, distance: 89.8
click at [588, 239] on div "[PERSON_NAME] [GEOGRAPHIC_DATA] Ten wodny plac zabaw to marzenie każdego małego…" at bounding box center [499, 215] width 717 height 304
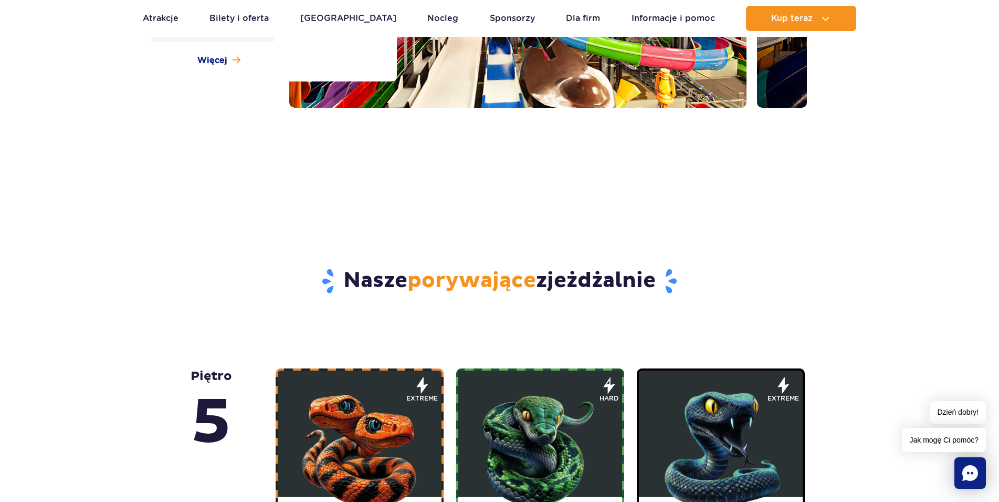
scroll to position [0, 0]
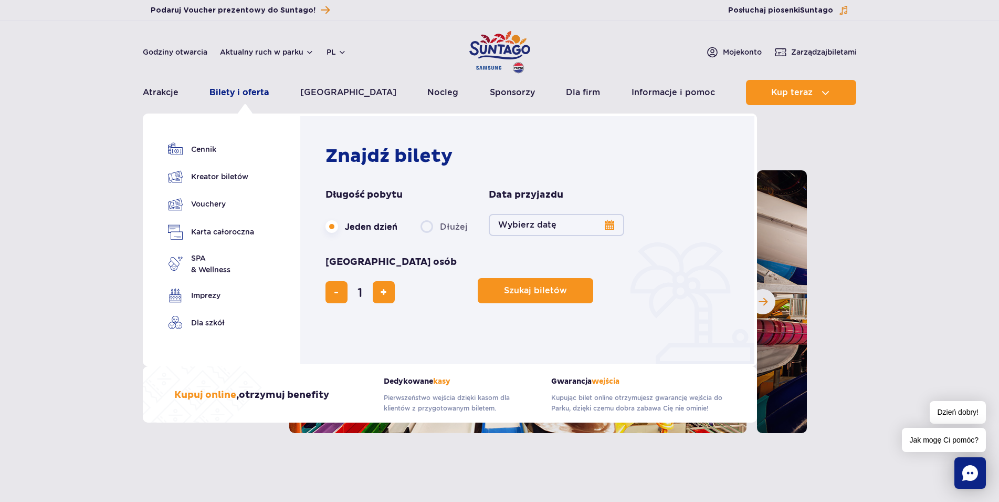
click at [255, 91] on link "Bilety i oferta" at bounding box center [239, 92] width 59 height 25
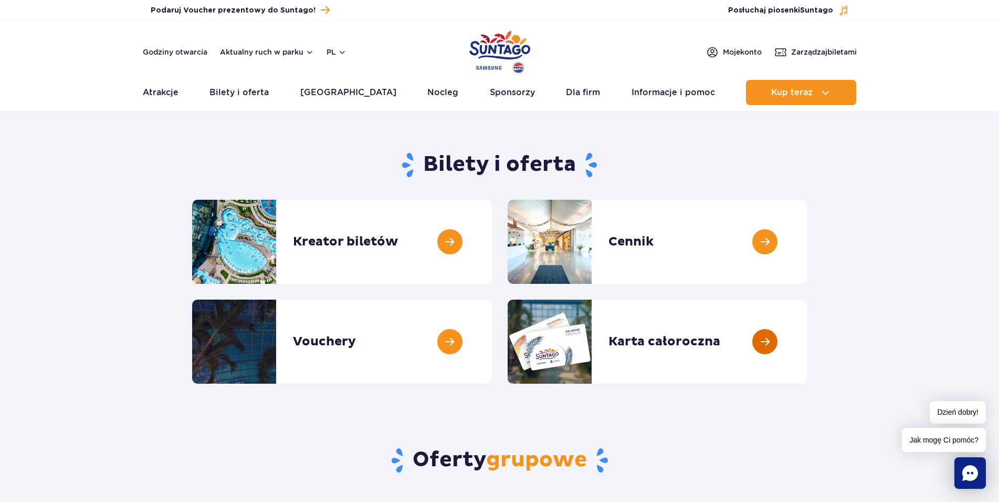
click at [807, 337] on link at bounding box center [807, 341] width 0 height 84
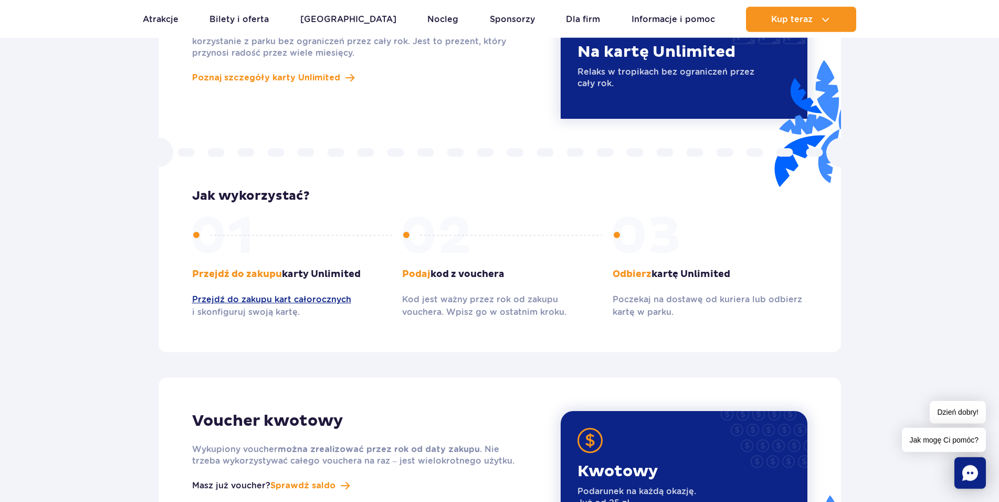
scroll to position [1018, 0]
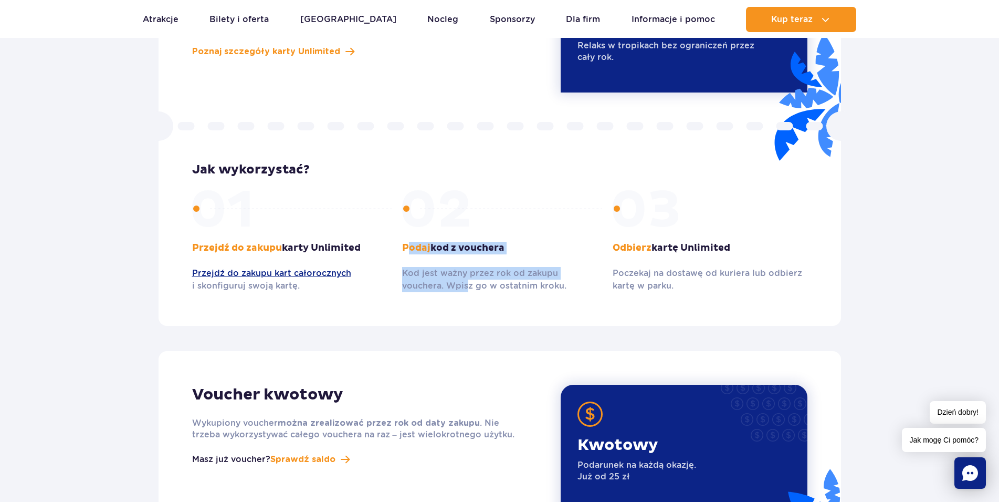
drag, startPoint x: 411, startPoint y: 234, endPoint x: 558, endPoint y: 273, distance: 152.1
click at [493, 273] on div "Podaj kod z vouchera Kod jest ważny przez rok od zakupu vouchera. Wpisz go w os…" at bounding box center [499, 241] width 195 height 102
click at [604, 274] on div "Przejdź do zakupu karty Unlimited Przejdź do zakupu kart całorocznych i skonfig…" at bounding box center [500, 241] width 616 height 102
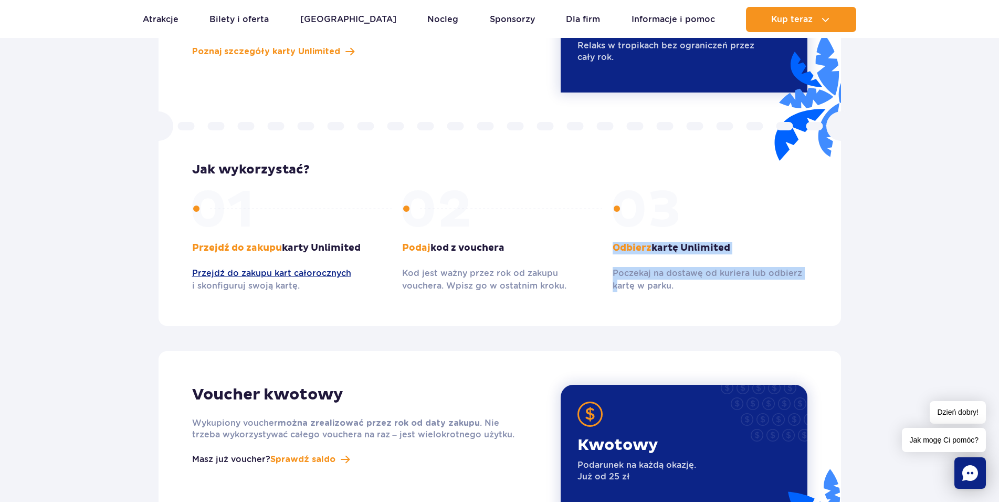
drag, startPoint x: 607, startPoint y: 239, endPoint x: 624, endPoint y: 291, distance: 55.0
click at [622, 290] on div "Voucher na kartę Unlimited Chcesz podarować coś wyjątkowego? Karta Unlimited po…" at bounding box center [500, 129] width 683 height 394
click at [678, 288] on div "Voucher na kartę Unlimited Chcesz podarować coś wyjątkowego? Karta Unlimited po…" at bounding box center [500, 129] width 683 height 394
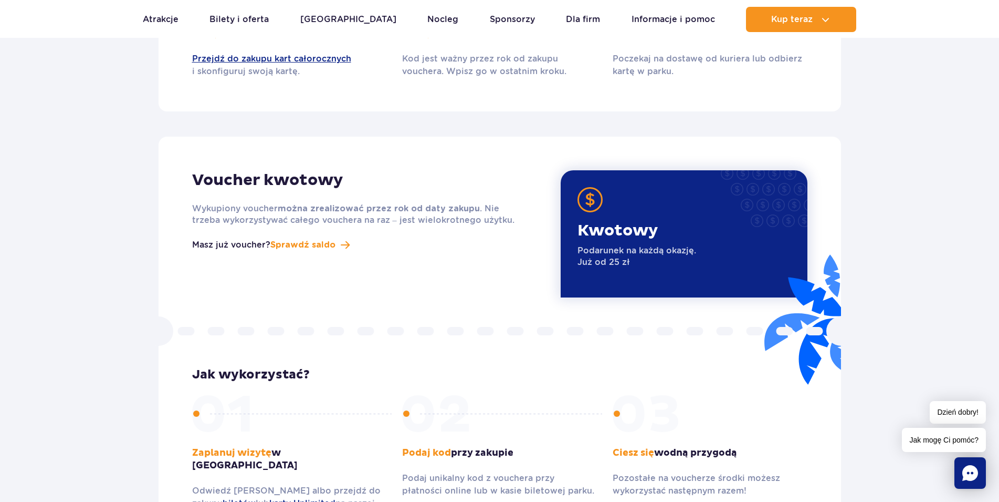
scroll to position [1446, 0]
